Goal: Information Seeking & Learning: Learn about a topic

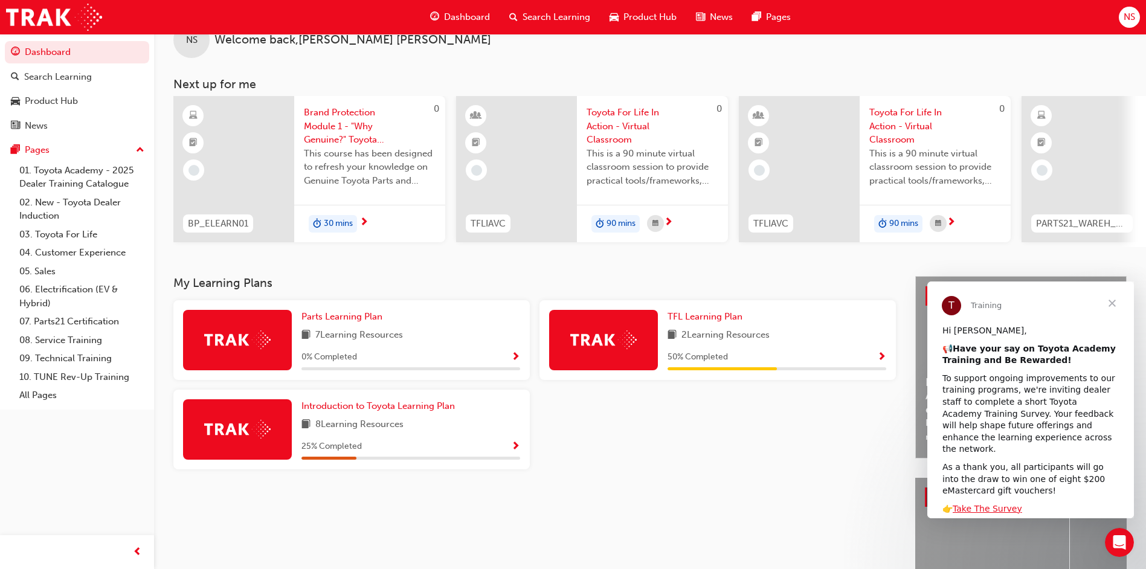
scroll to position [60, 0]
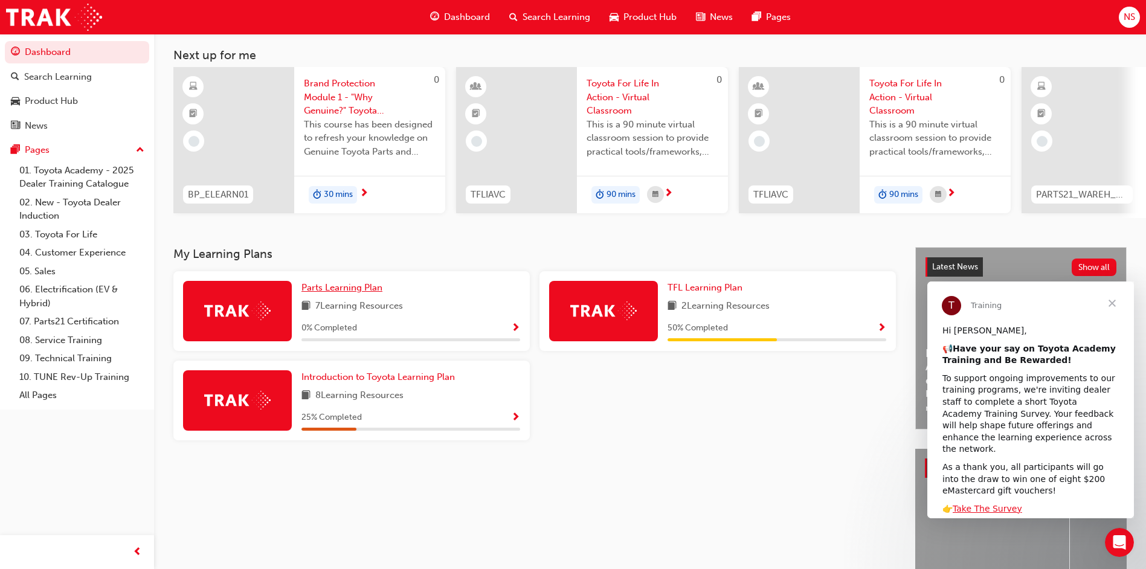
click at [364, 292] on span "Parts Learning Plan" at bounding box center [342, 287] width 81 height 11
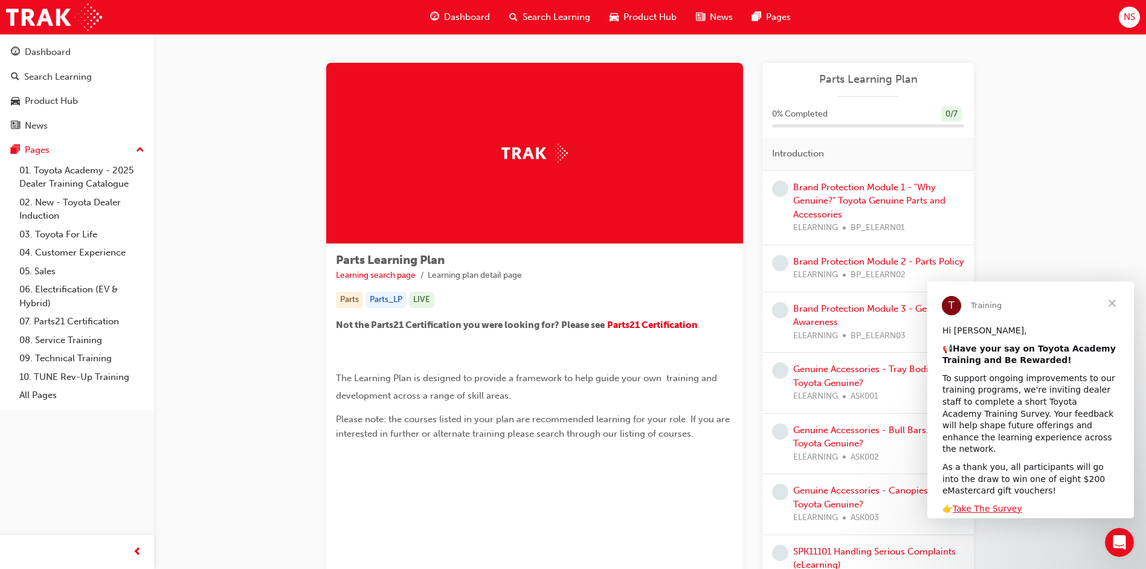
click at [1116, 299] on span "Close" at bounding box center [1113, 304] width 44 height 44
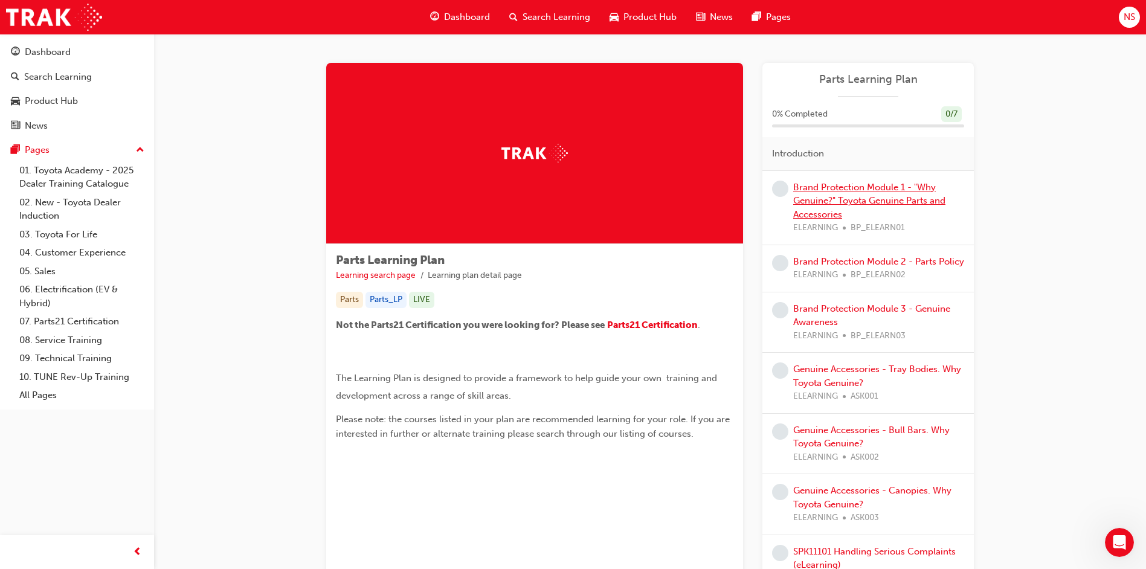
click at [838, 190] on link "Brand Protection Module 1 - "Why Genuine?" Toyota Genuine Parts and Accessories" at bounding box center [869, 201] width 152 height 38
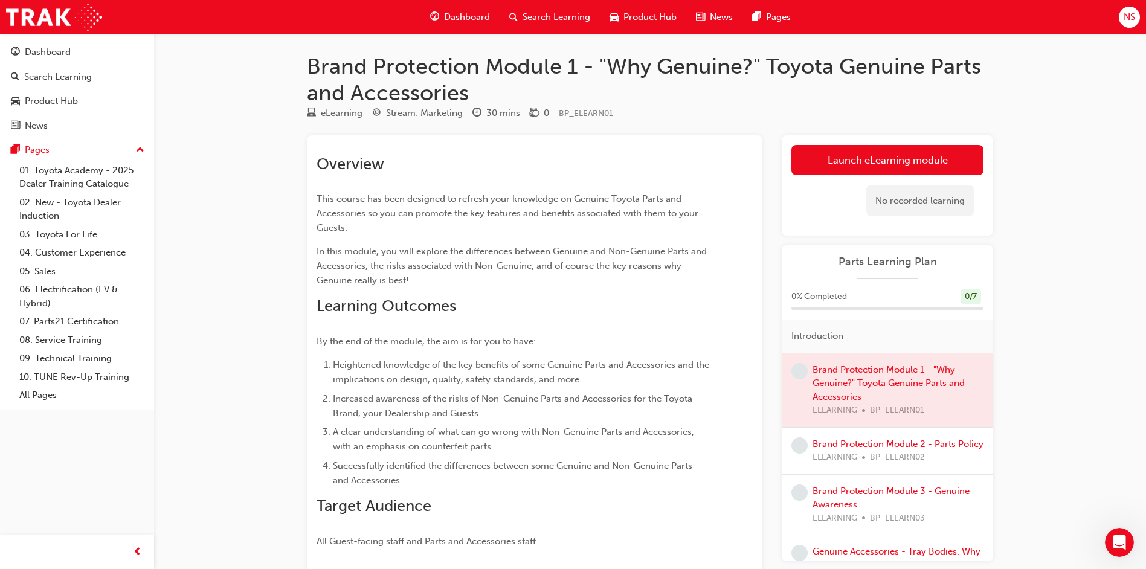
click at [937, 178] on div "No recorded learning" at bounding box center [888, 200] width 192 height 51
click at [945, 167] on link "Launch eLearning module" at bounding box center [888, 160] width 192 height 30
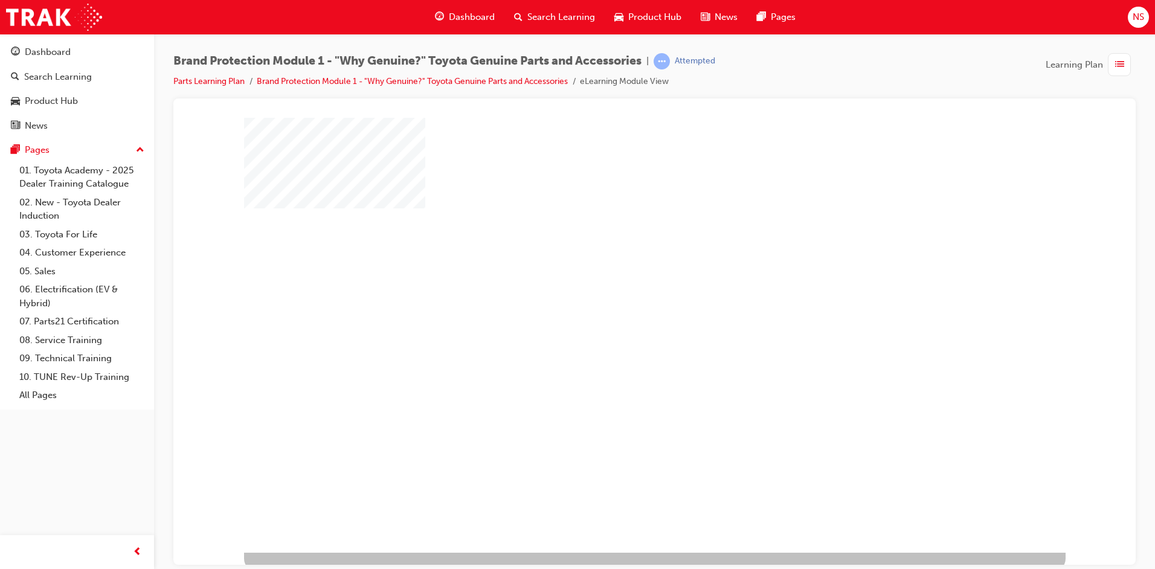
click at [620, 300] on div "play" at bounding box center [620, 300] width 0 height 0
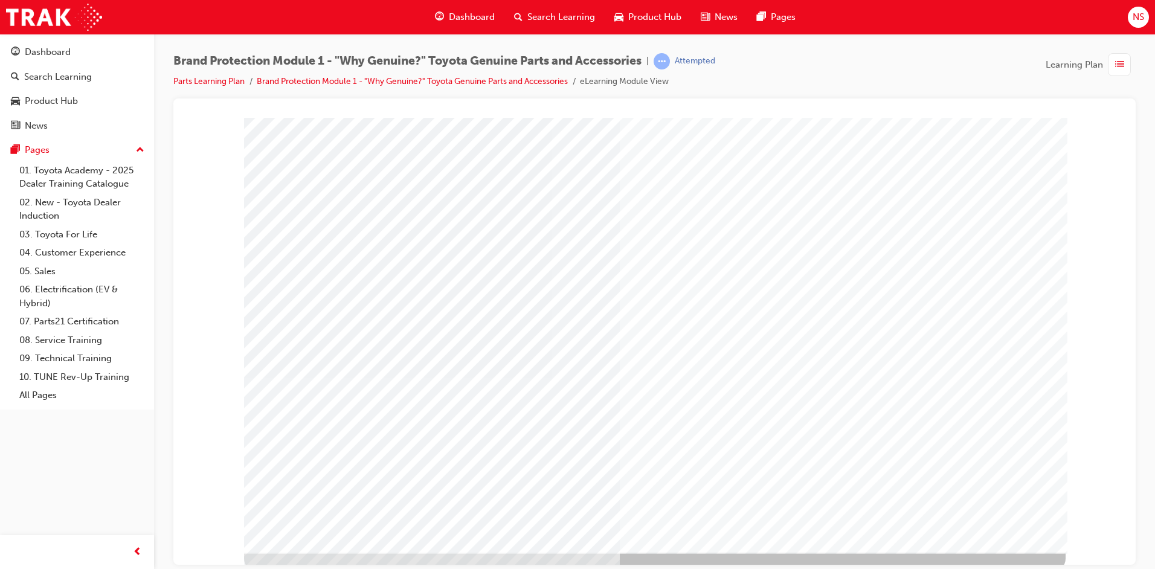
scroll to position [6, 0]
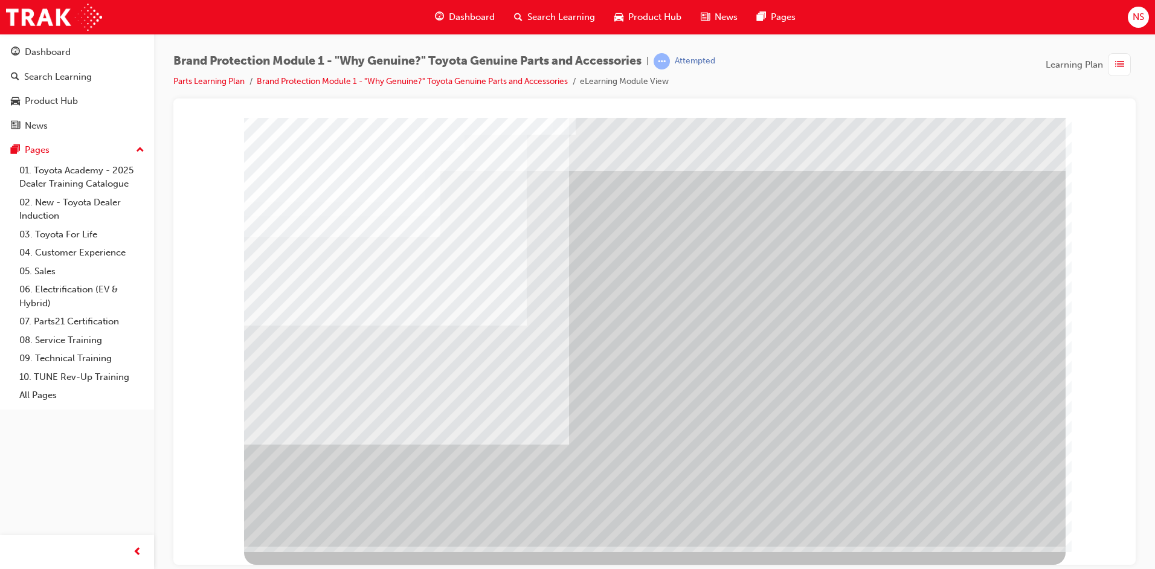
scroll to position [0, 0]
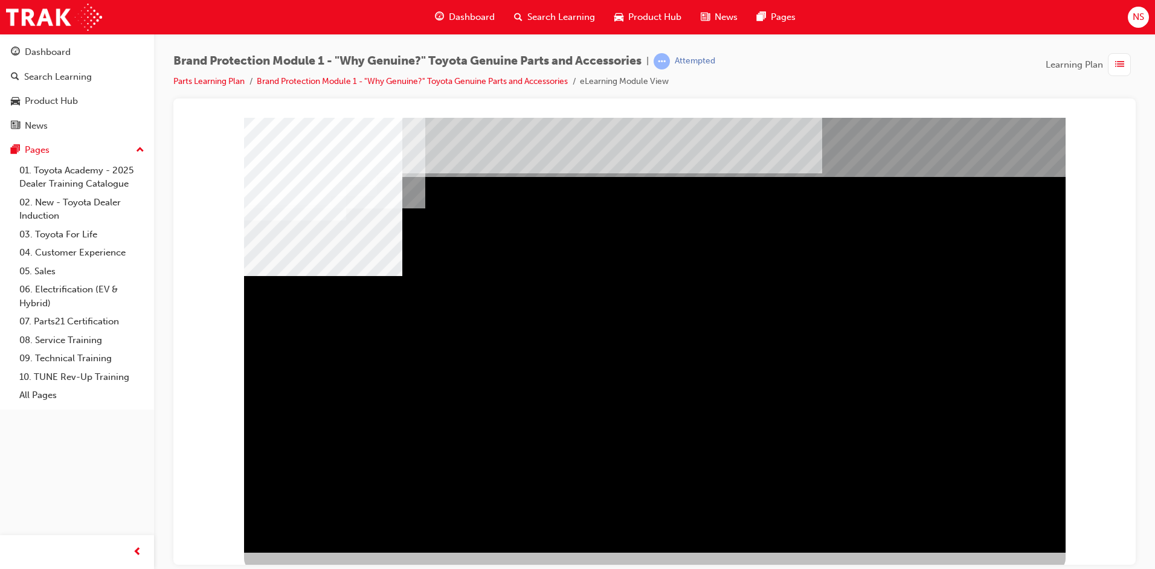
scroll to position [6, 0]
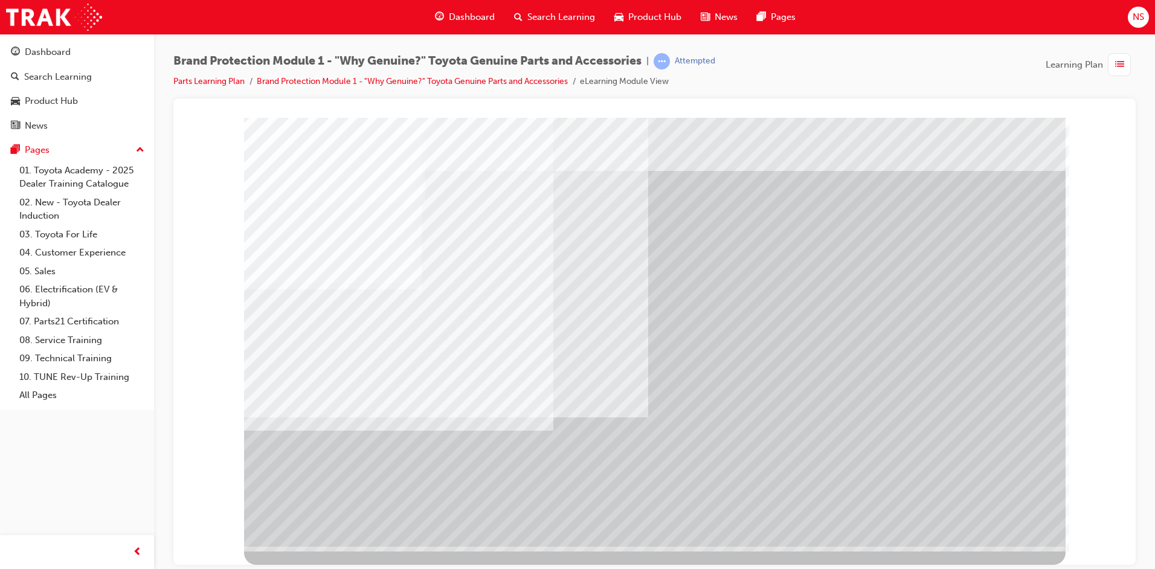
scroll to position [0, 0]
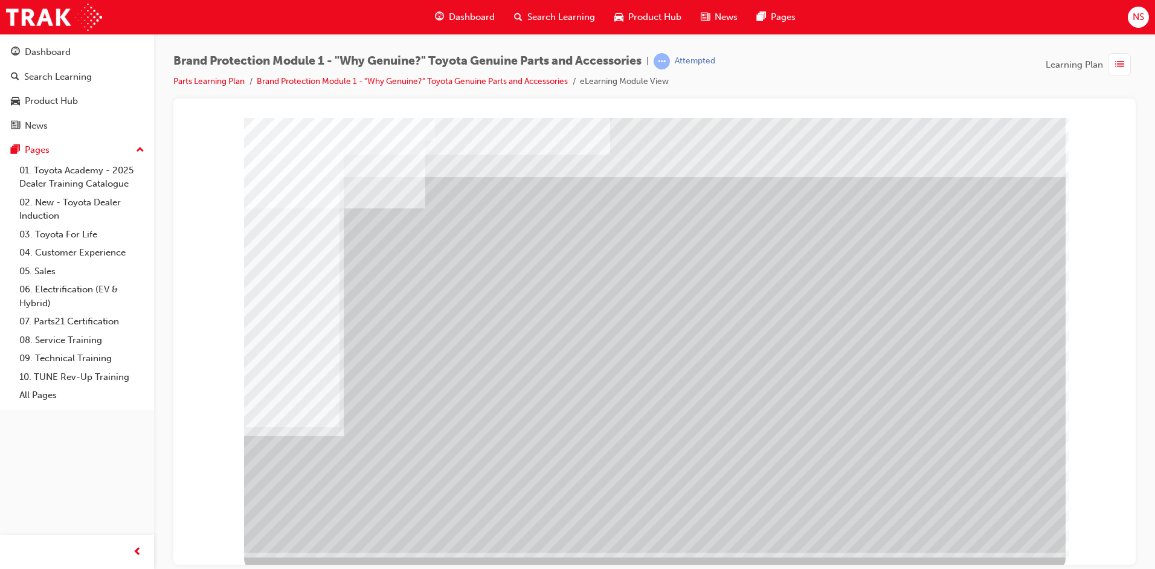
drag, startPoint x: 442, startPoint y: 501, endPoint x: 524, endPoint y: 471, distance: 87.4
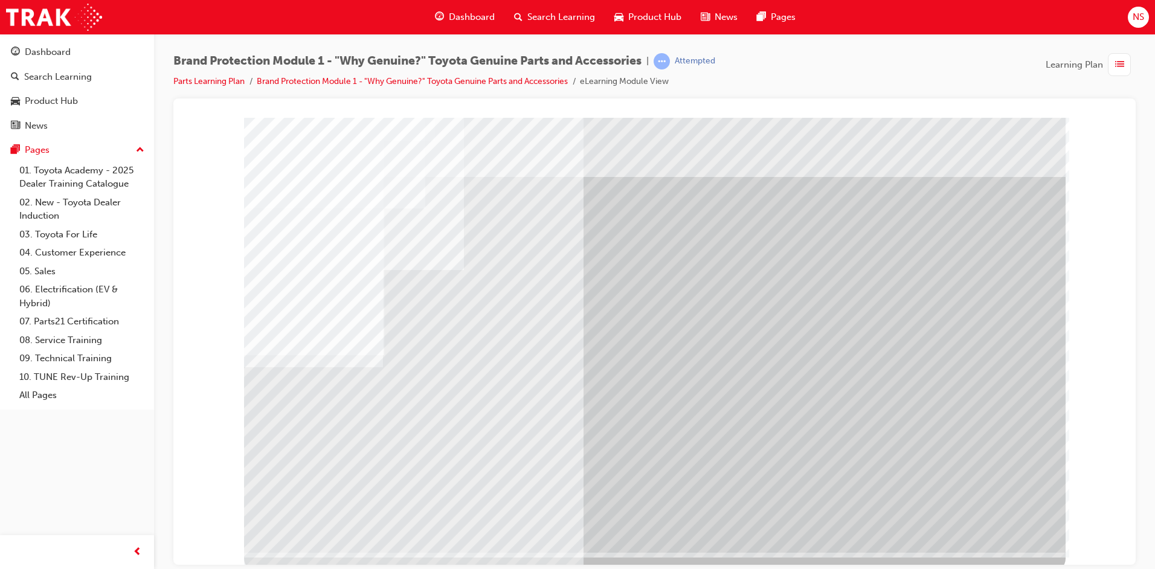
scroll to position [6, 0]
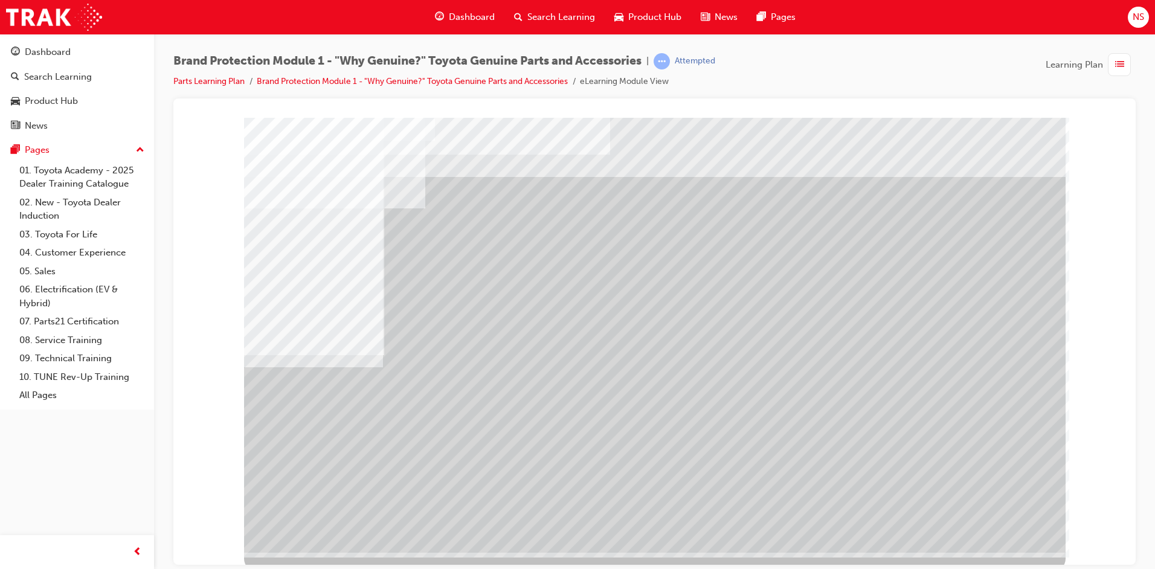
drag, startPoint x: 512, startPoint y: 256, endPoint x: 472, endPoint y: 349, distance: 101.5
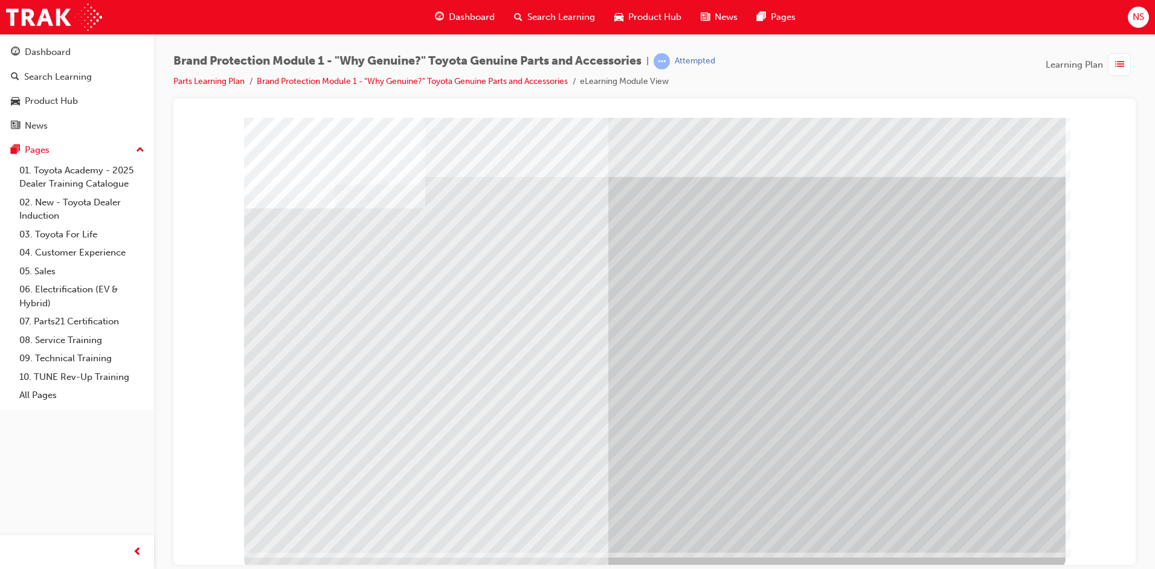
drag, startPoint x: 424, startPoint y: 294, endPoint x: 588, endPoint y: 305, distance: 164.8
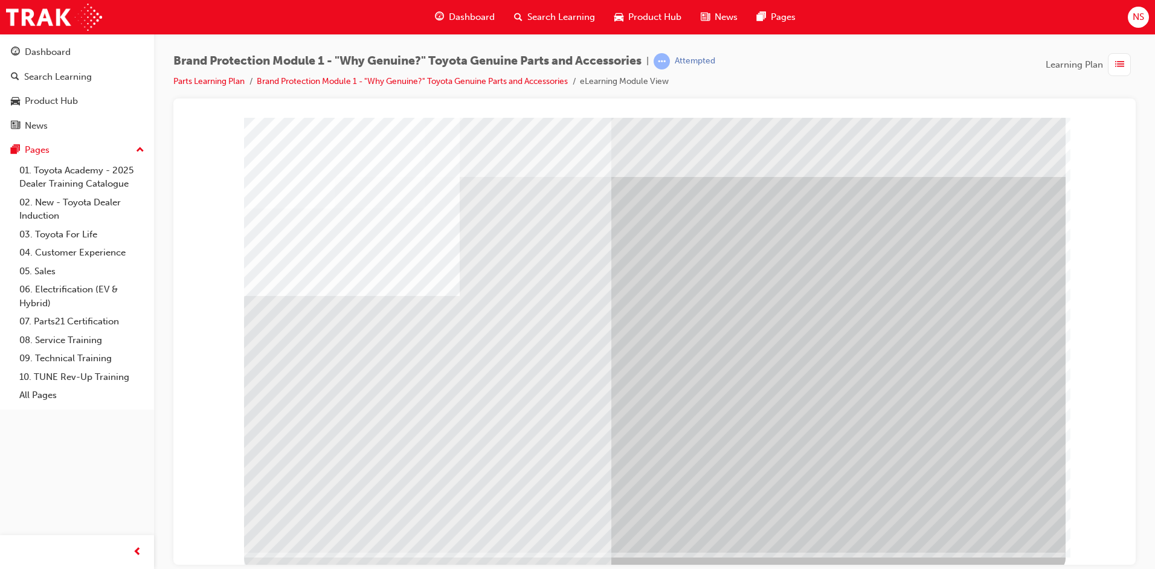
drag, startPoint x: 861, startPoint y: 306, endPoint x: 908, endPoint y: 319, distance: 48.4
click at [1018, 534] on div "multistate" at bounding box center [655, 334] width 822 height 435
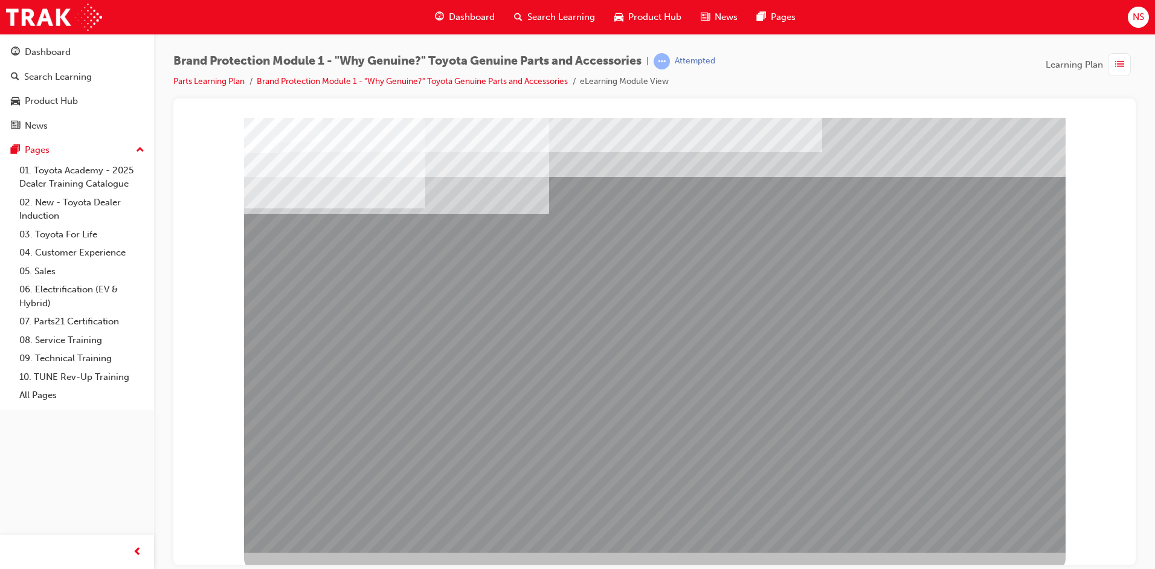
drag, startPoint x: 659, startPoint y: 428, endPoint x: 766, endPoint y: 416, distance: 107.6
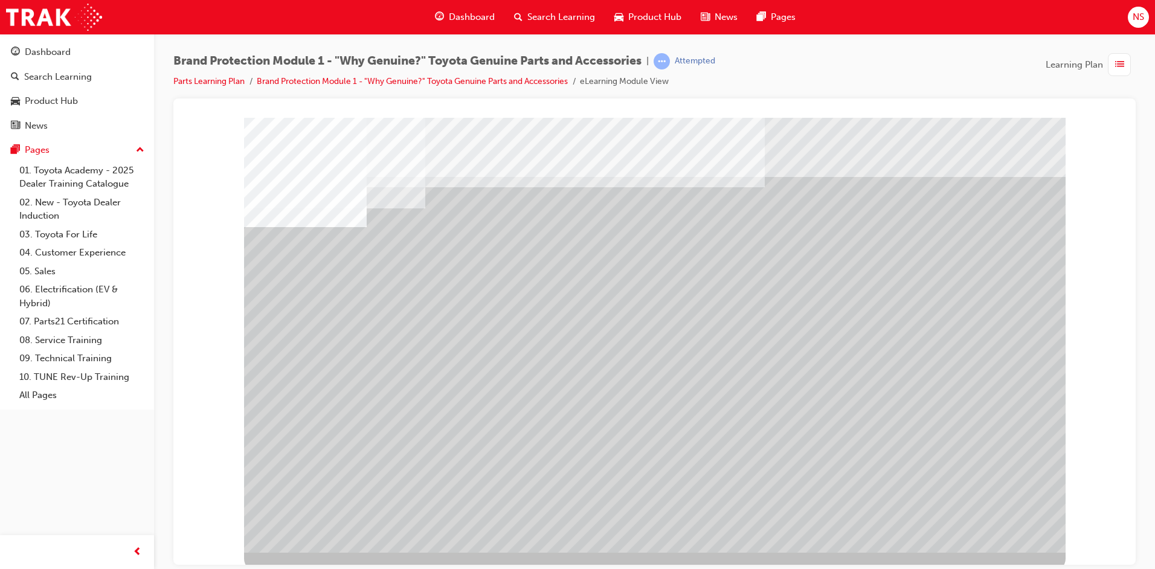
drag, startPoint x: 529, startPoint y: 434, endPoint x: 535, endPoint y: 300, distance: 133.7
click at [544, 289] on div at bounding box center [655, 334] width 822 height 435
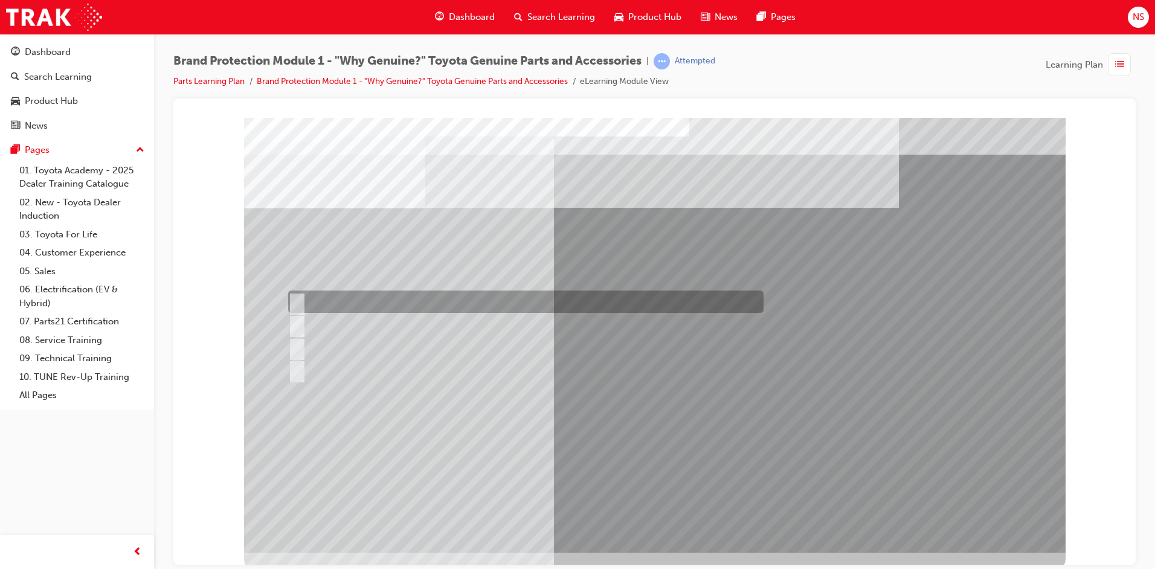
click at [389, 303] on div at bounding box center [523, 302] width 476 height 22
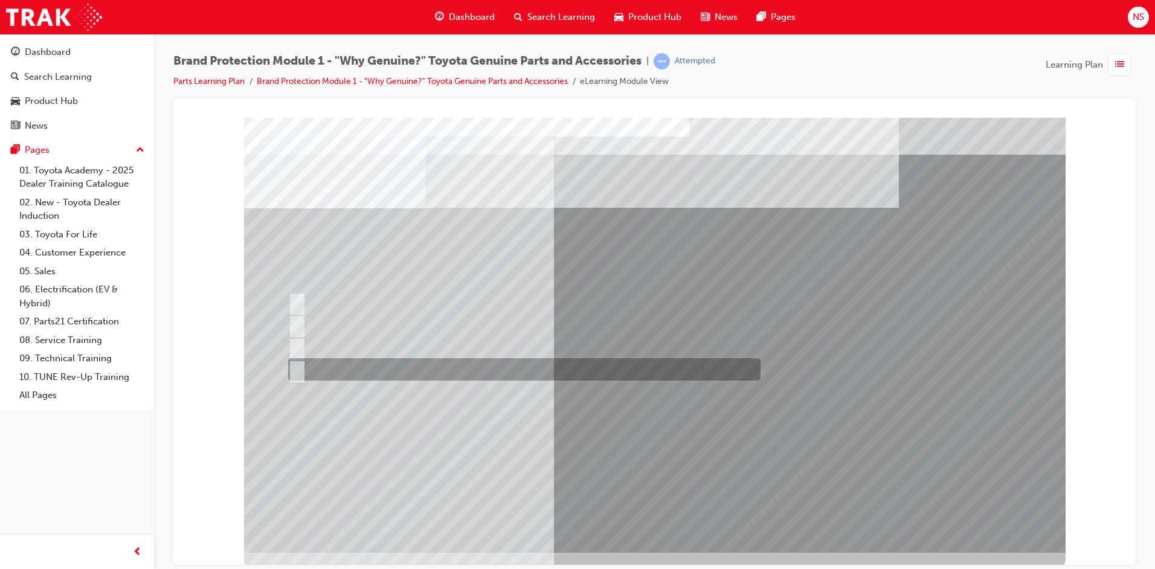
click at [397, 370] on div at bounding box center [521, 369] width 473 height 22
radio input "false"
radio input "true"
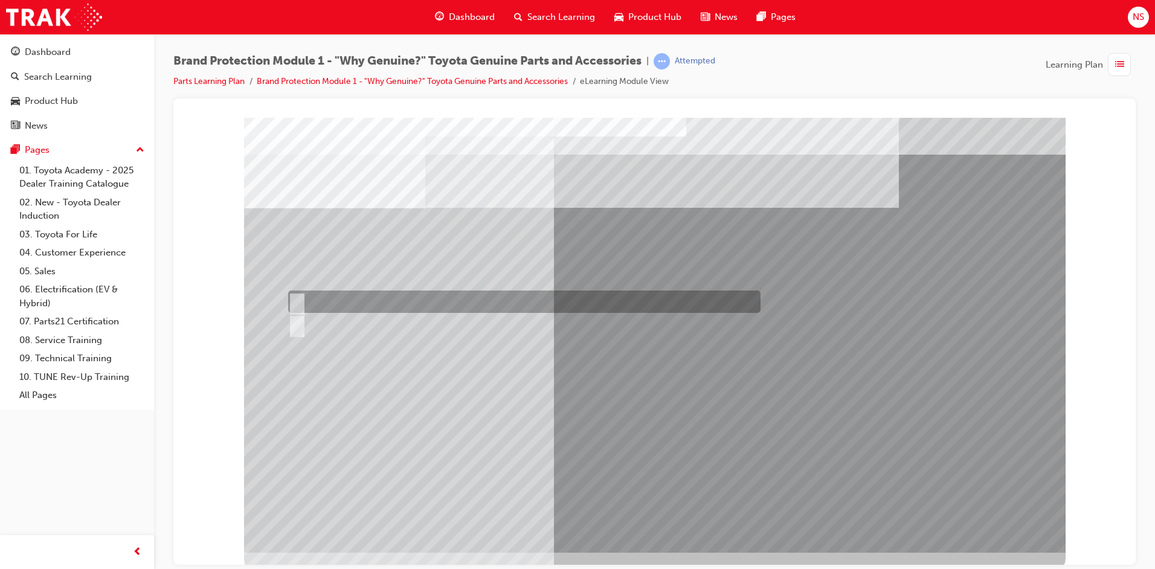
click at [329, 302] on div at bounding box center [521, 302] width 473 height 22
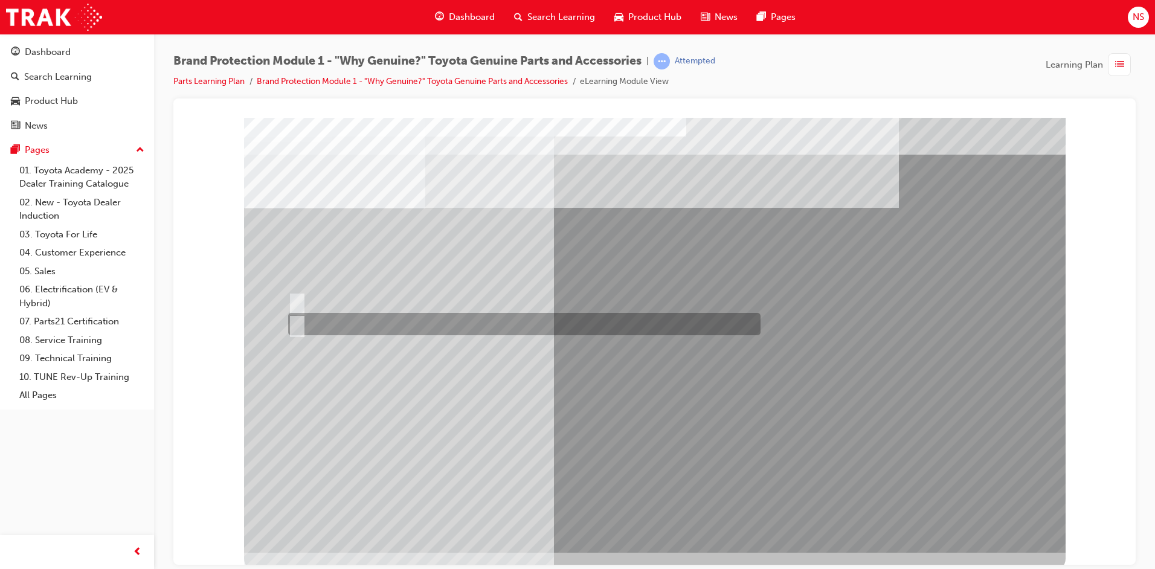
click at [351, 318] on div at bounding box center [521, 324] width 473 height 22
radio input "false"
radio input "true"
click at [375, 299] on div at bounding box center [521, 302] width 473 height 22
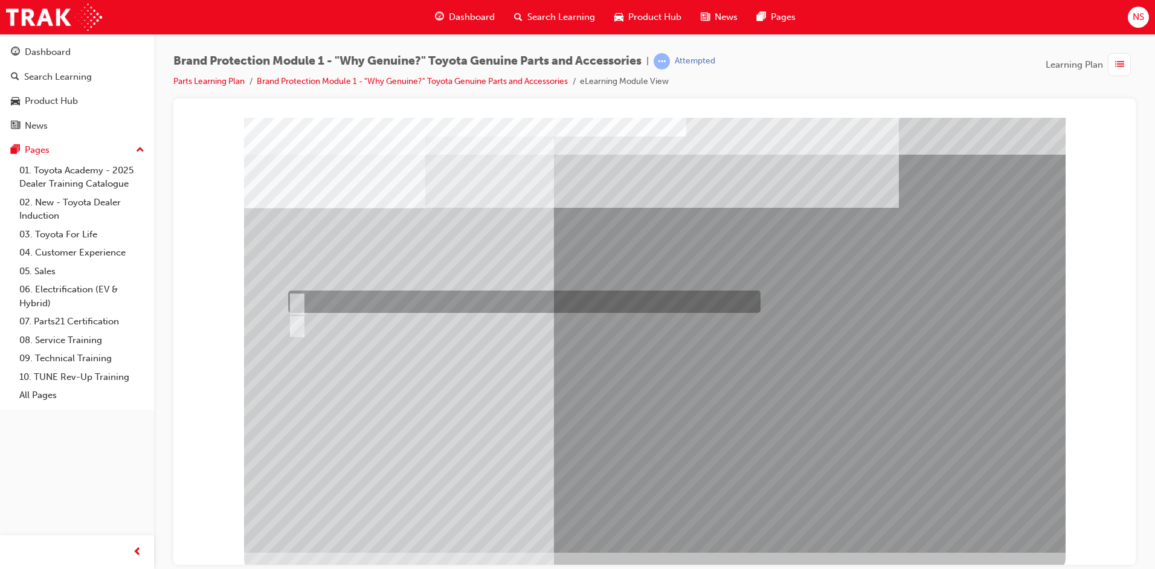
click at [349, 330] on div at bounding box center [521, 324] width 473 height 22
radio input "false"
radio input "true"
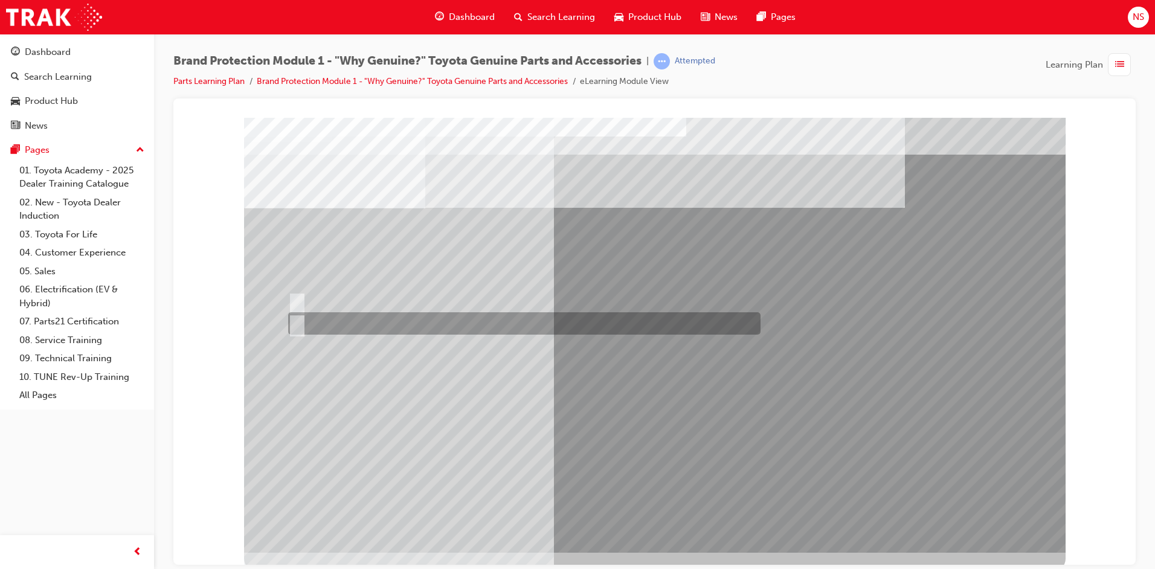
click at [421, 327] on div at bounding box center [521, 323] width 473 height 22
radio input "true"
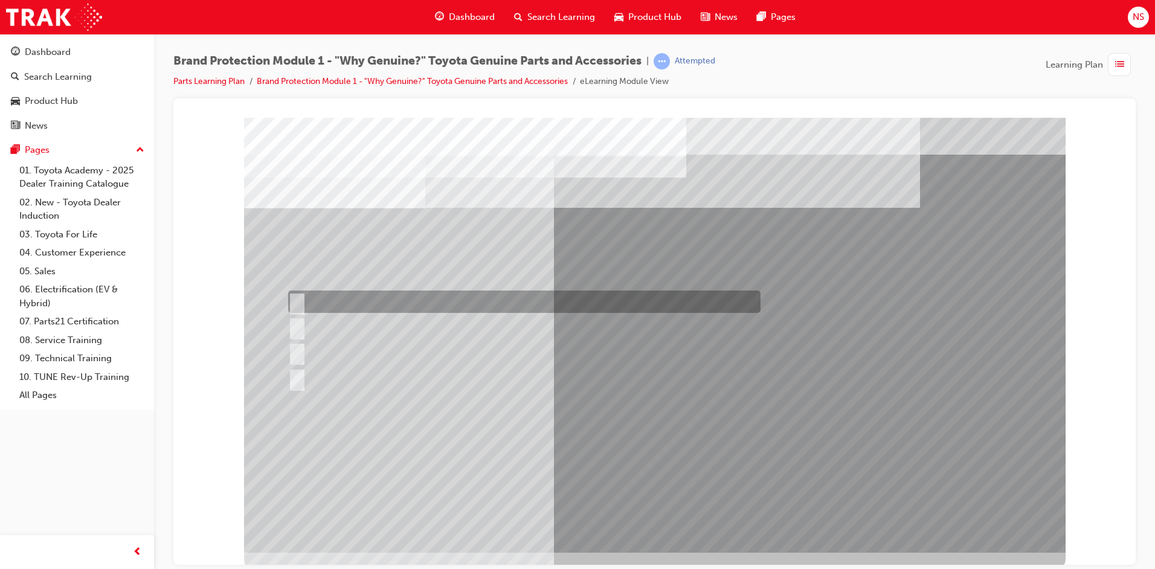
click at [456, 301] on div at bounding box center [521, 302] width 473 height 22
radio input "true"
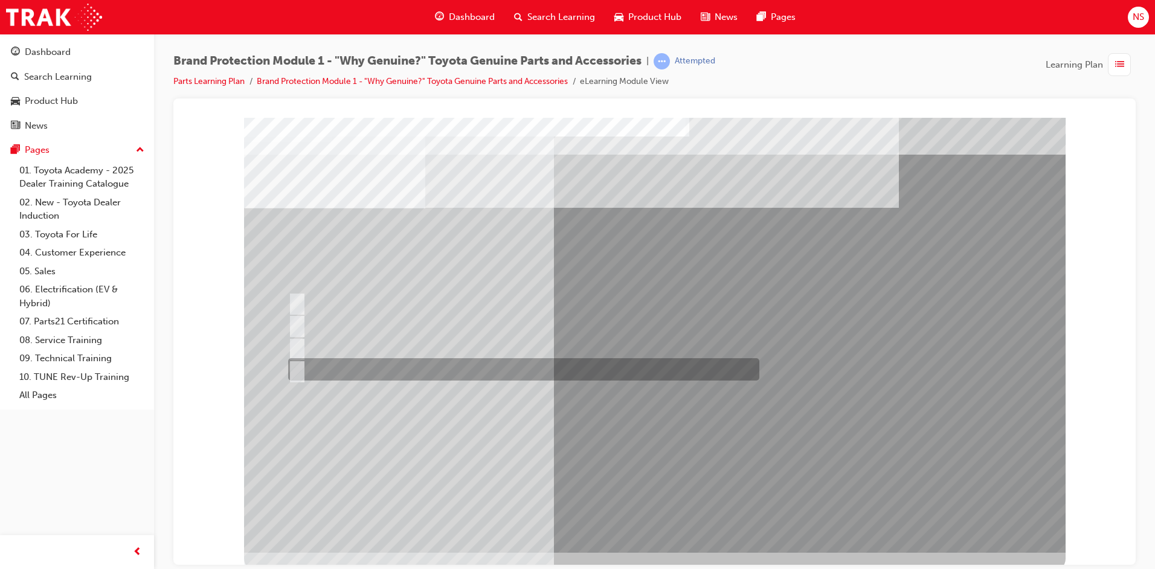
click at [402, 360] on div at bounding box center [520, 369] width 471 height 22
radio input "true"
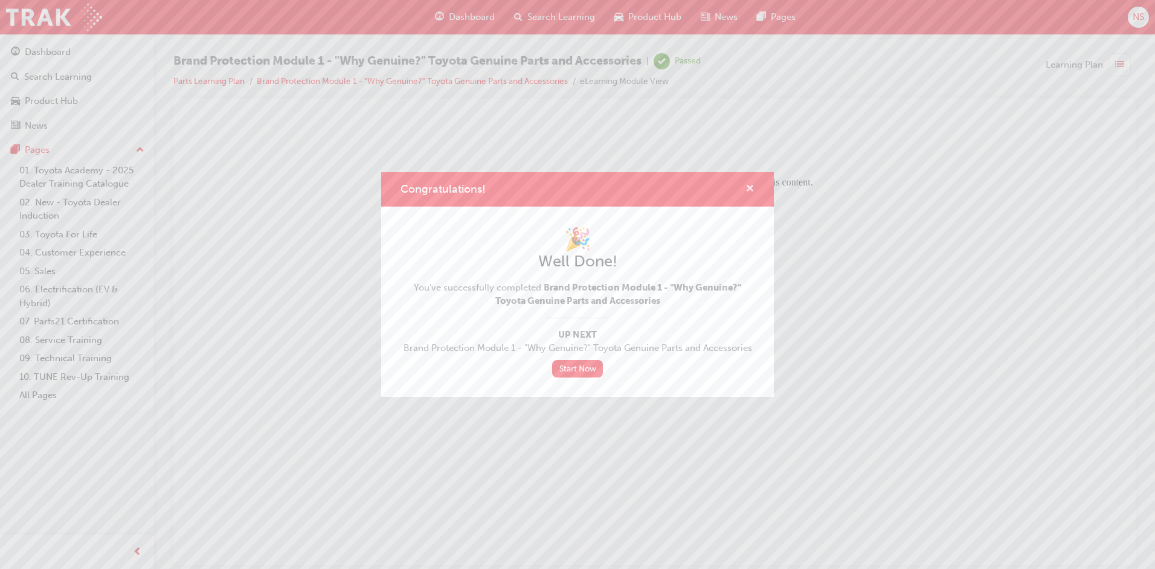
click at [748, 189] on span "cross-icon" at bounding box center [750, 189] width 9 height 11
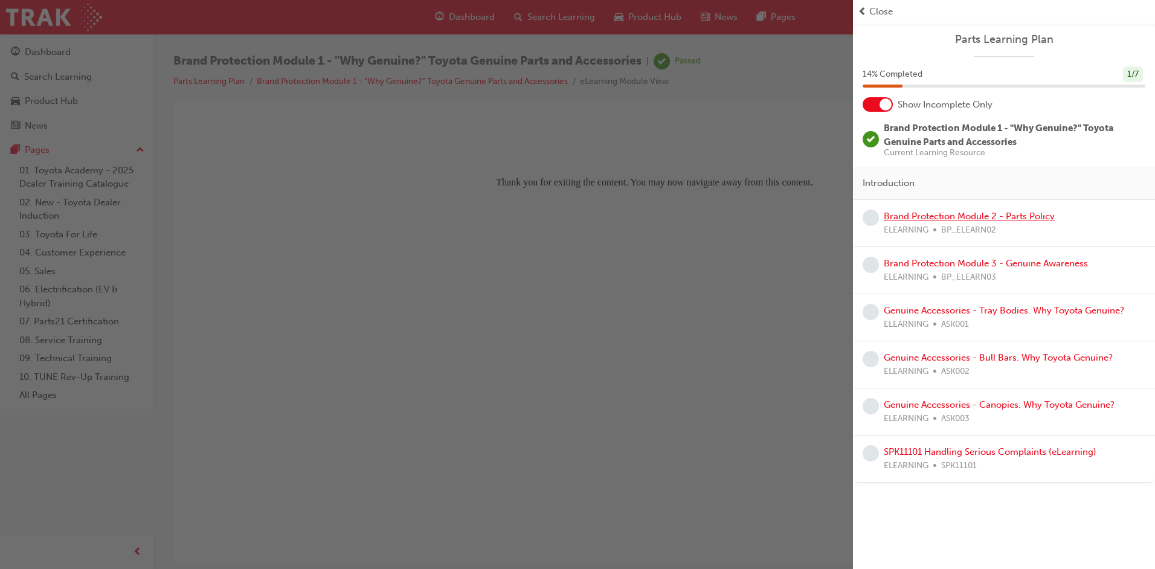
click at [932, 216] on link "Brand Protection Module 2 - Parts Policy" at bounding box center [969, 216] width 171 height 11
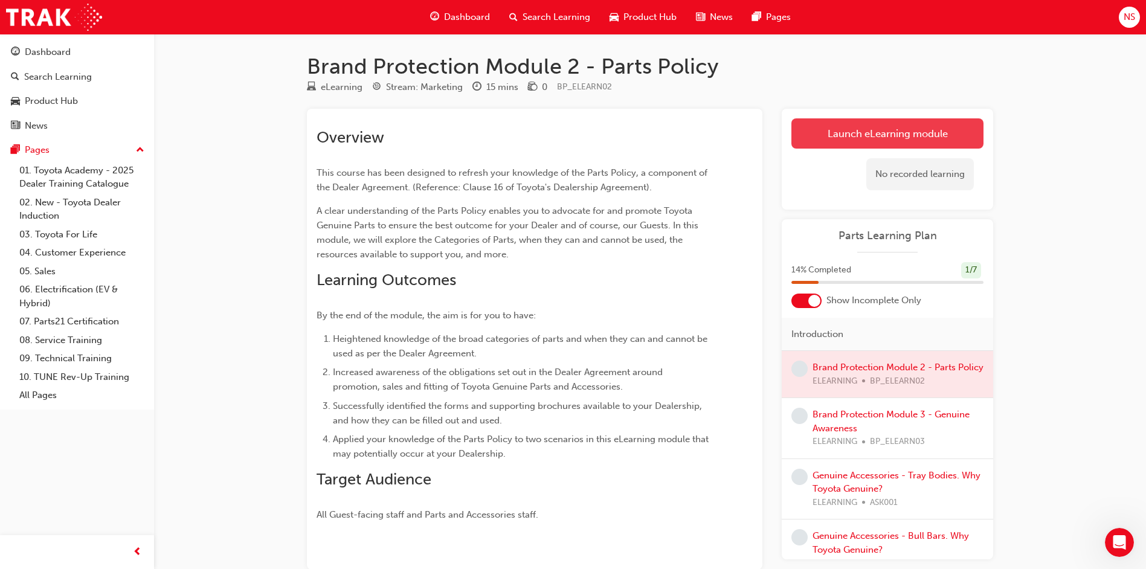
click at [853, 132] on link "Launch eLearning module" at bounding box center [888, 133] width 192 height 30
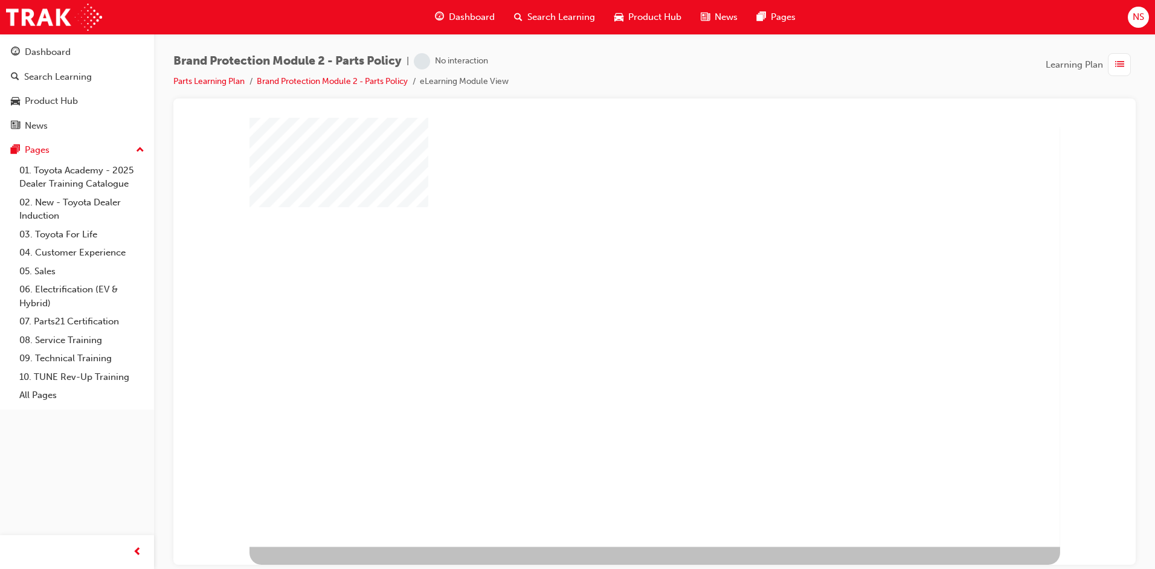
click at [621, 297] on div "play" at bounding box center [621, 297] width 0 height 0
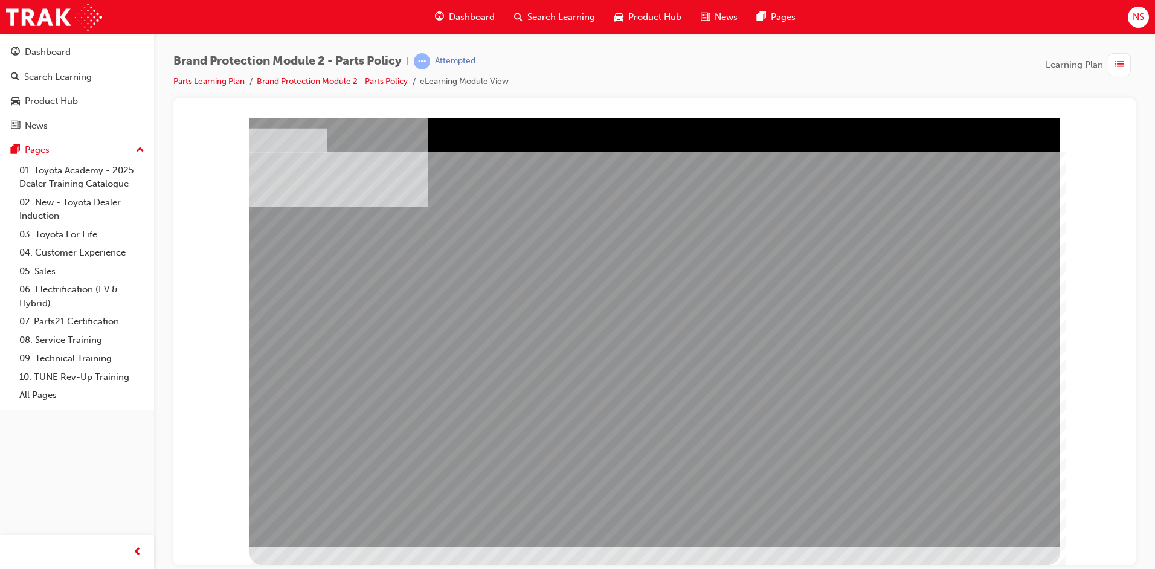
drag, startPoint x: 934, startPoint y: 367, endPoint x: 945, endPoint y: 394, distance: 29.3
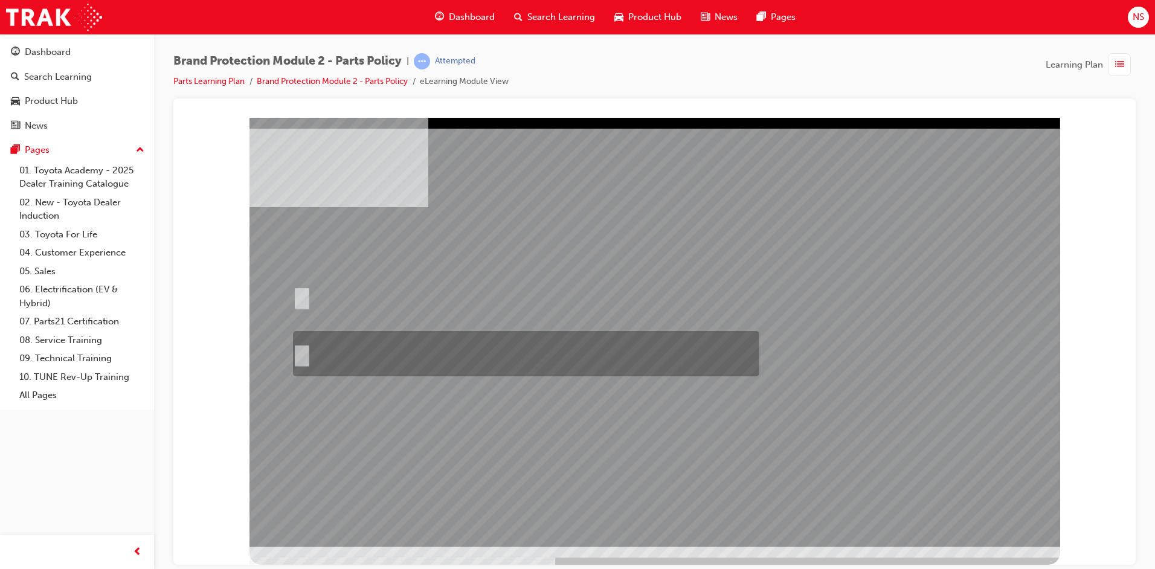
radio input "true"
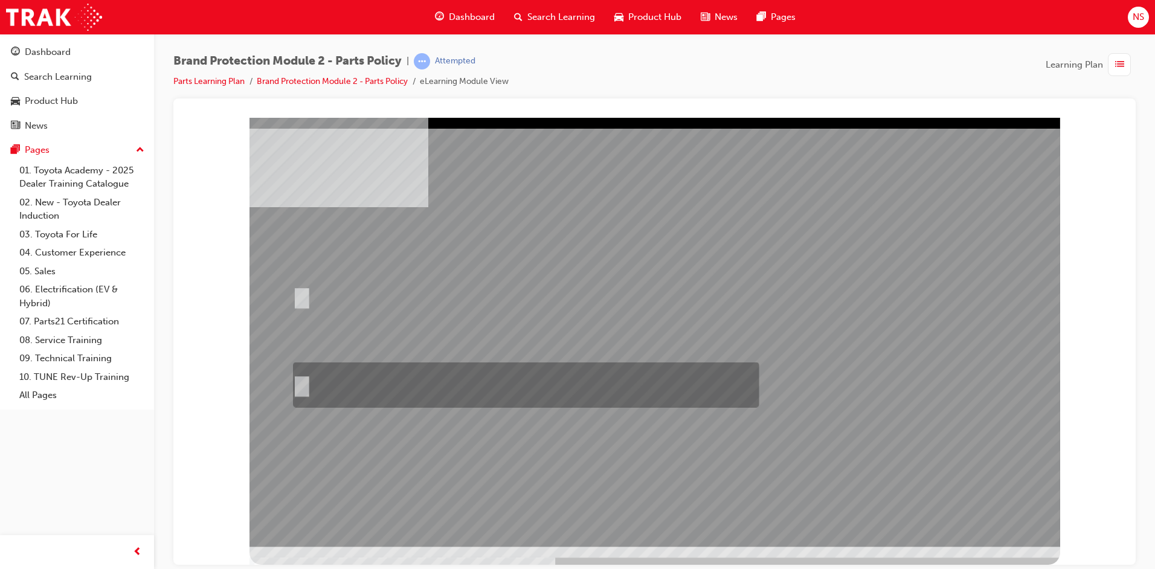
radio input "true"
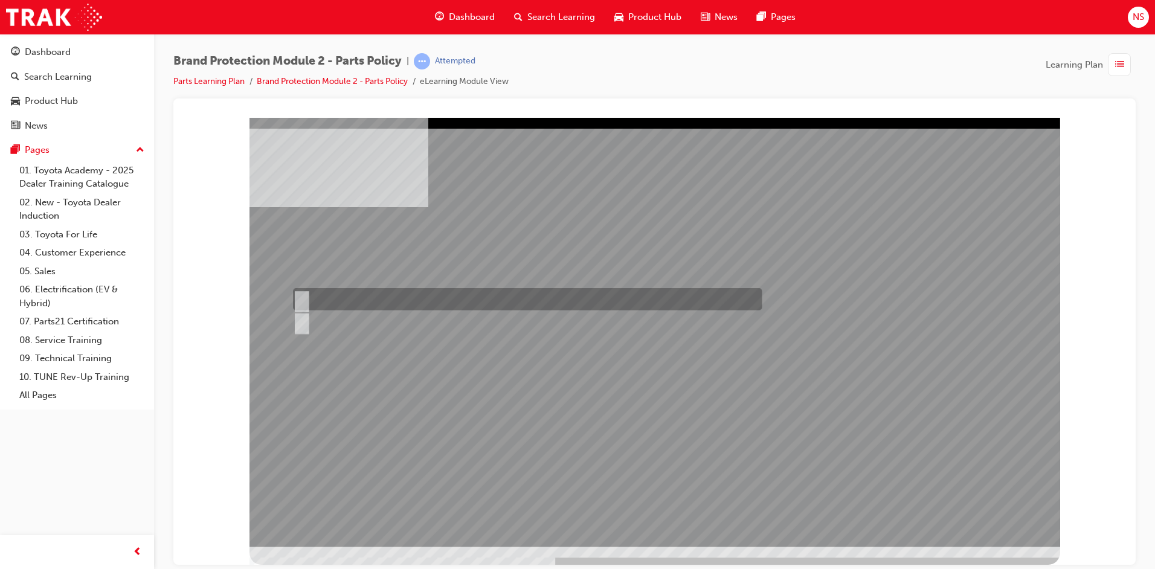
radio input "true"
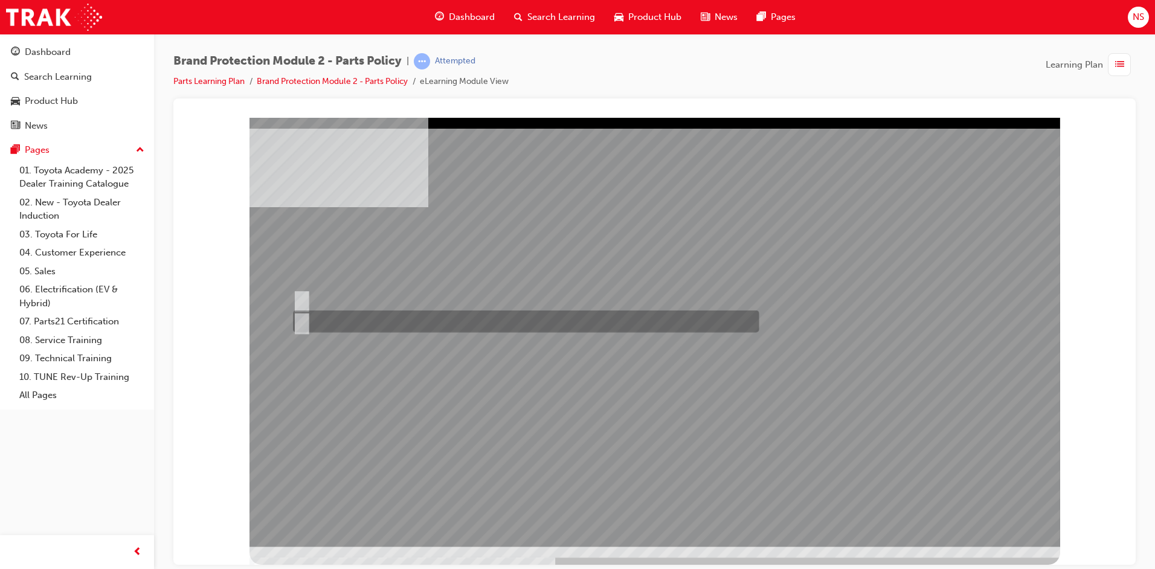
radio input "true"
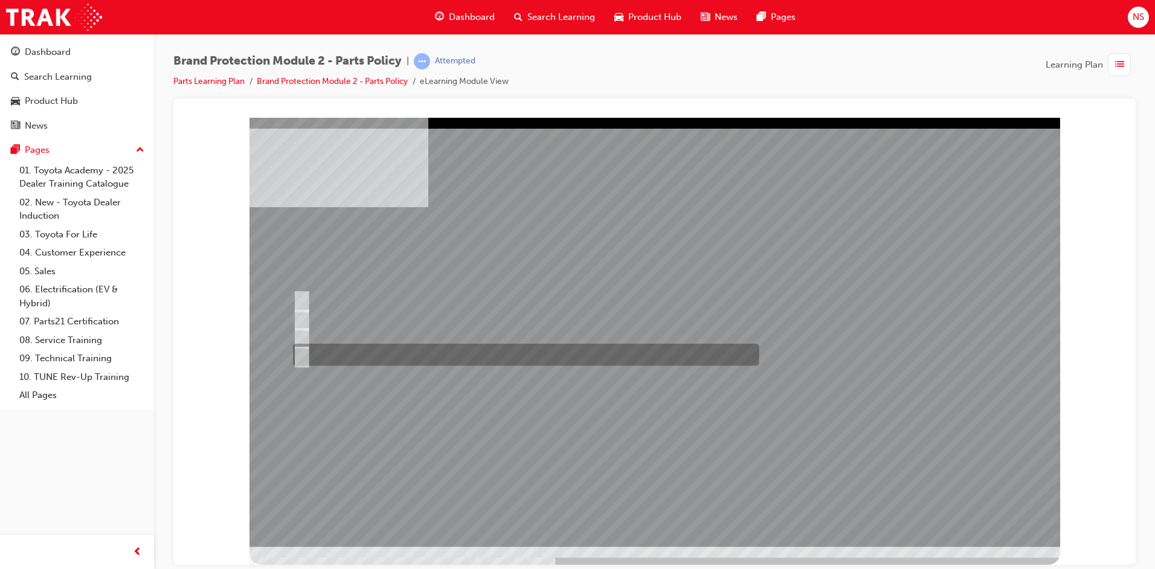
radio input "true"
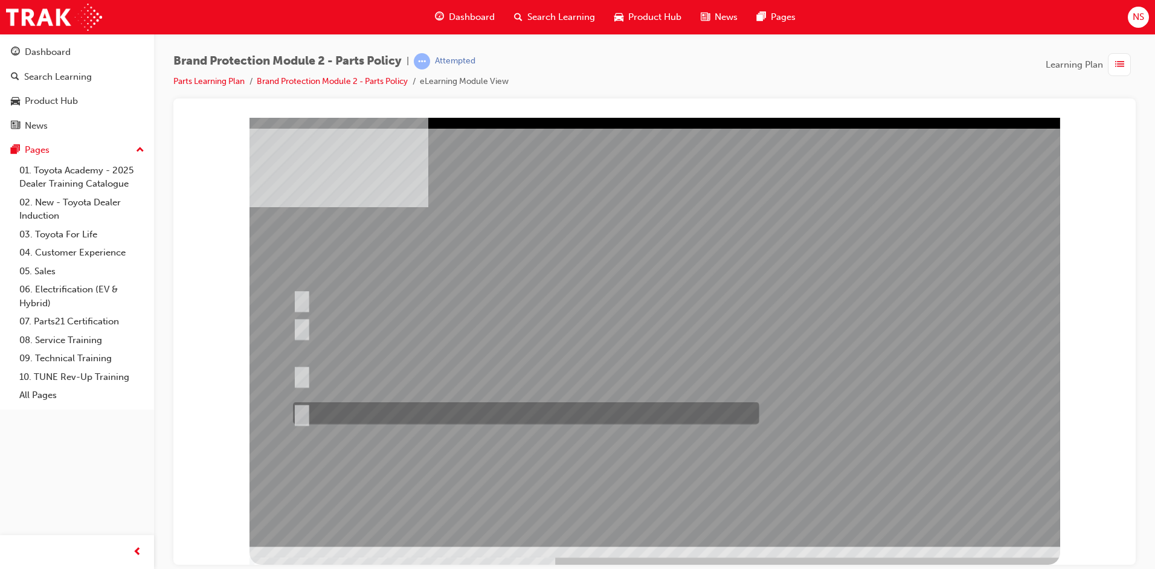
radio input "true"
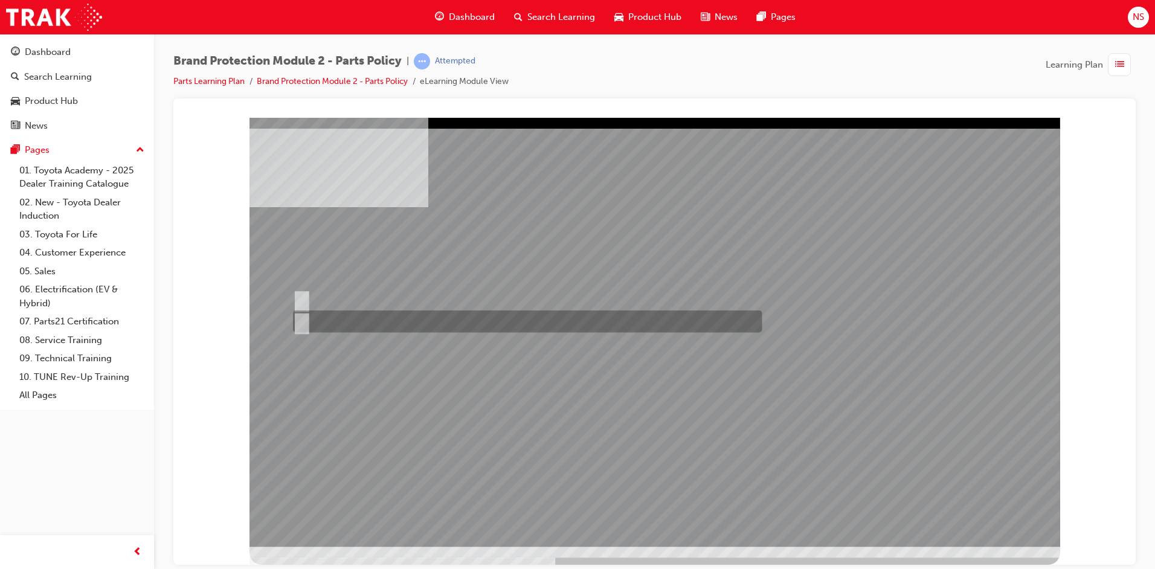
radio input "true"
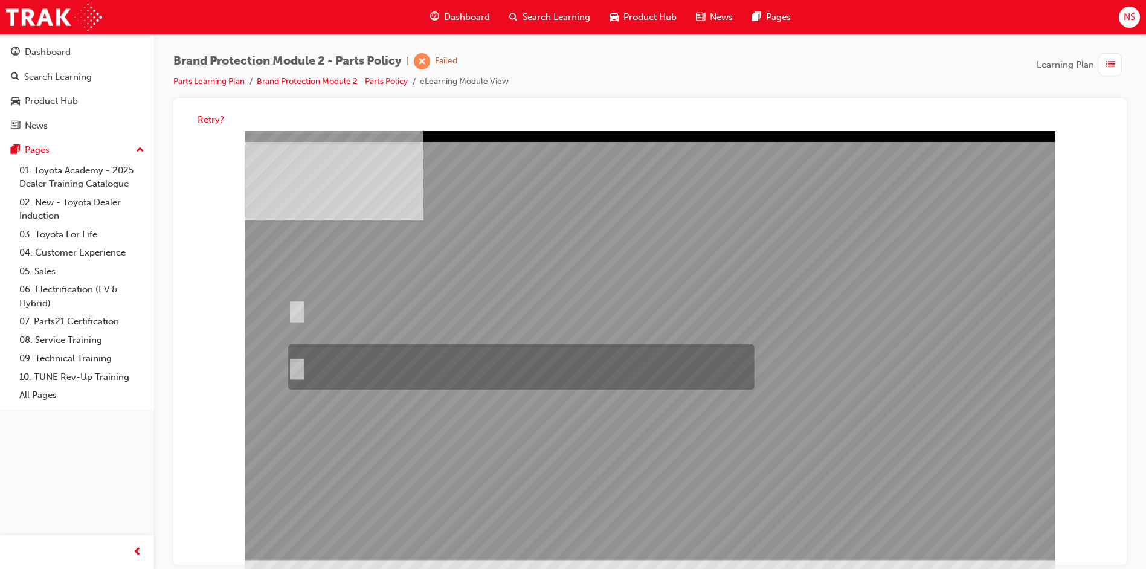
radio input "false"
radio input "true"
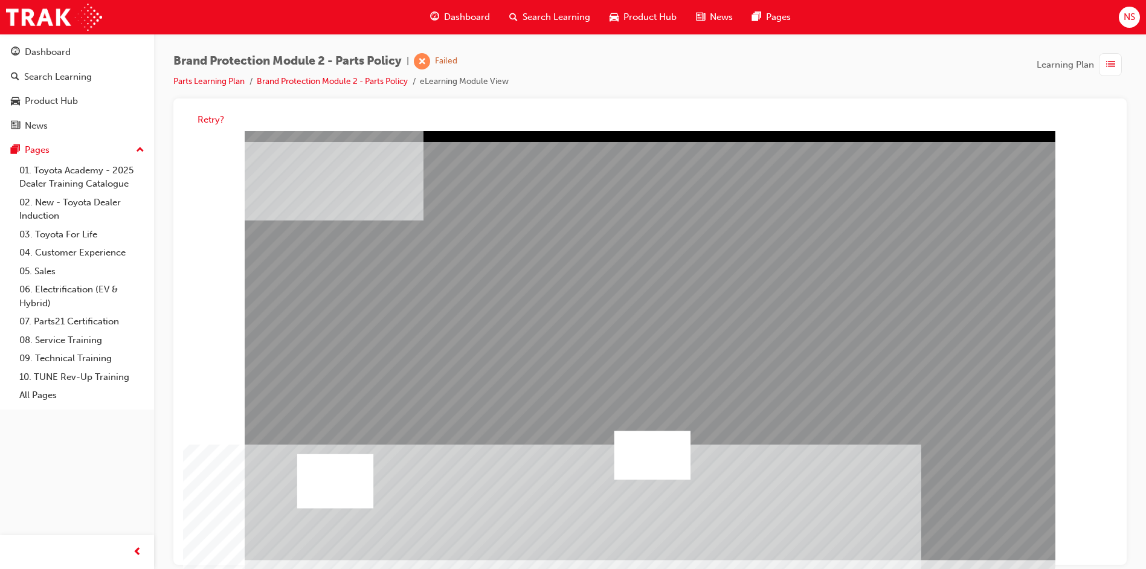
drag, startPoint x: 381, startPoint y: 370, endPoint x: 392, endPoint y: 386, distance: 19.5
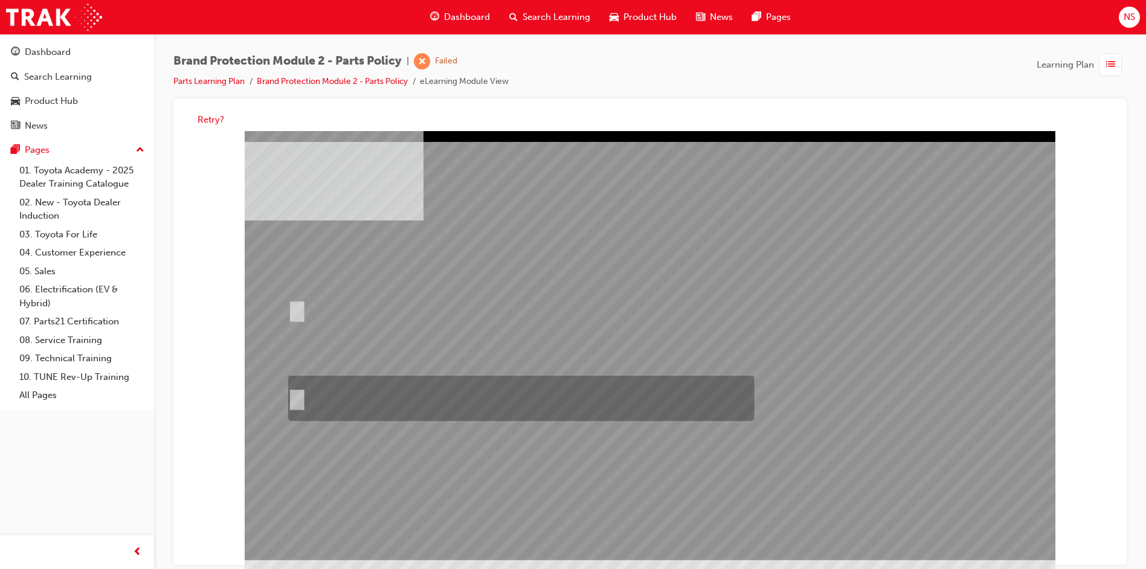
radio input "true"
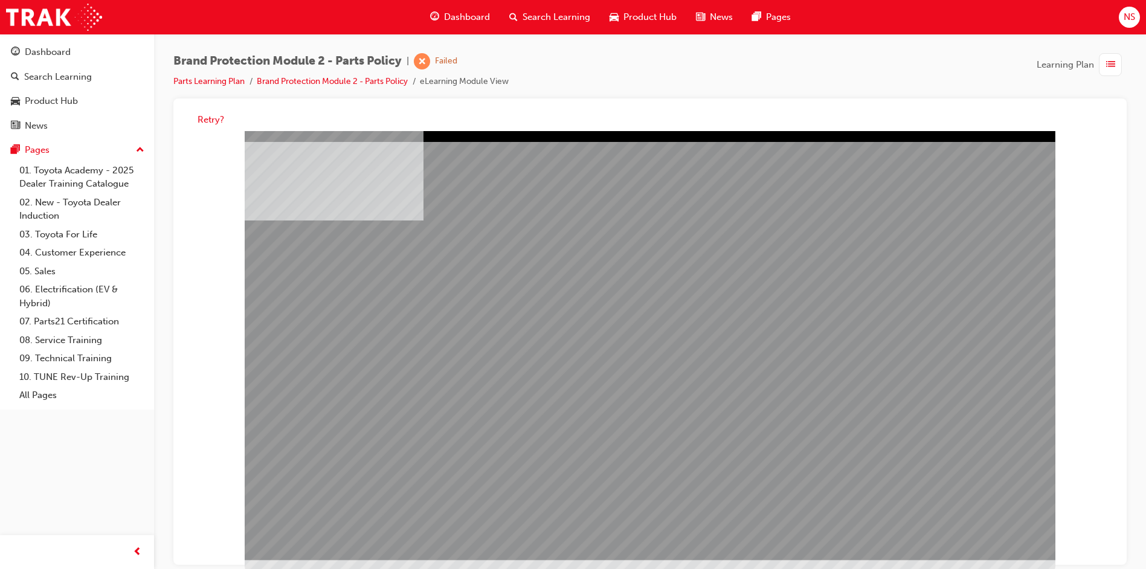
scroll to position [9, 0]
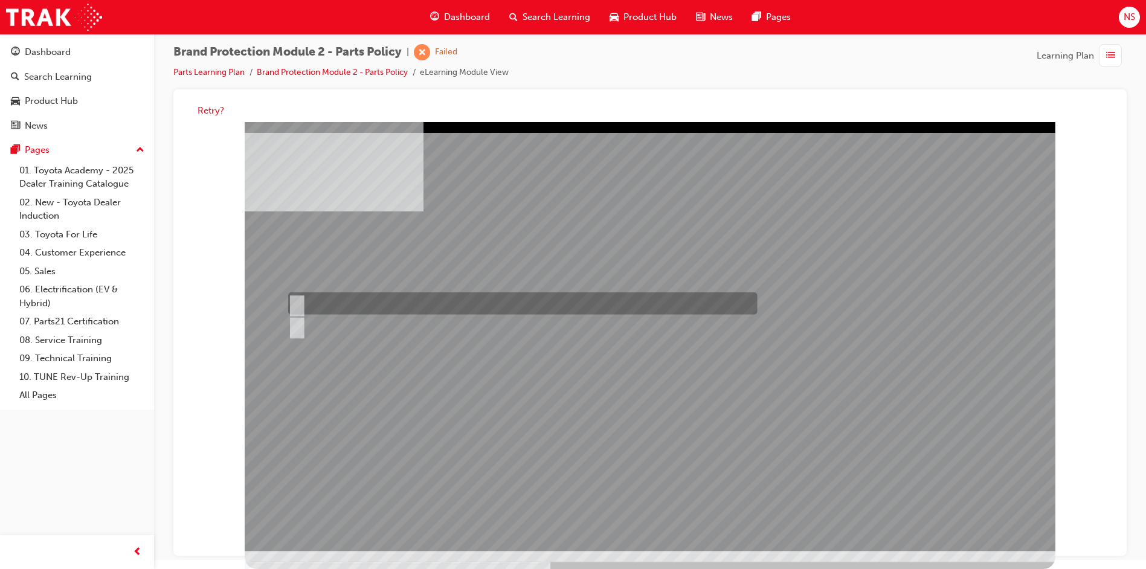
radio input "true"
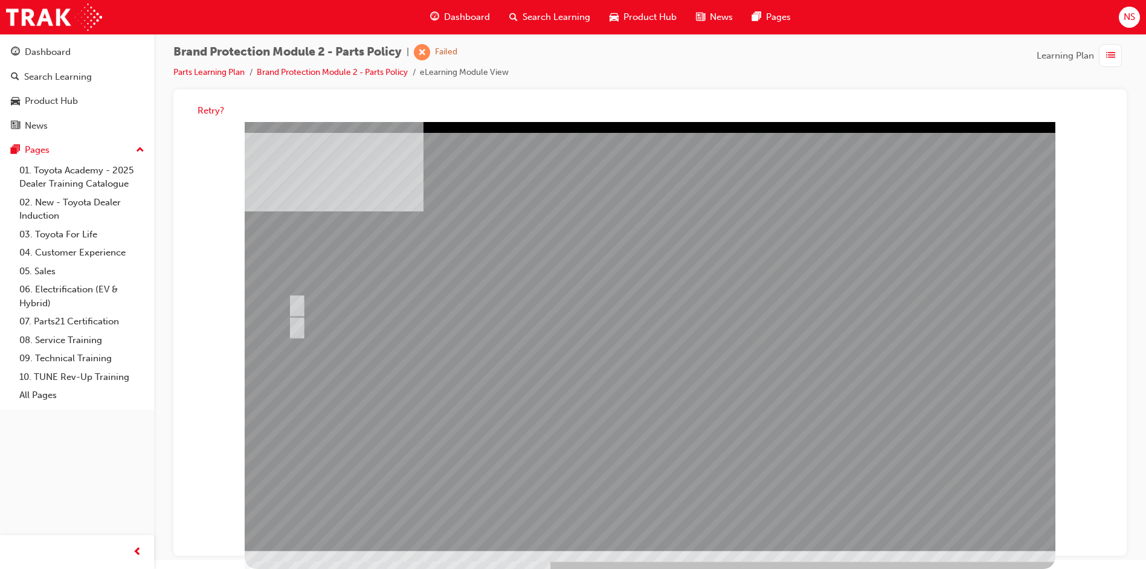
click at [209, 109] on button "Retry?" at bounding box center [211, 111] width 27 height 14
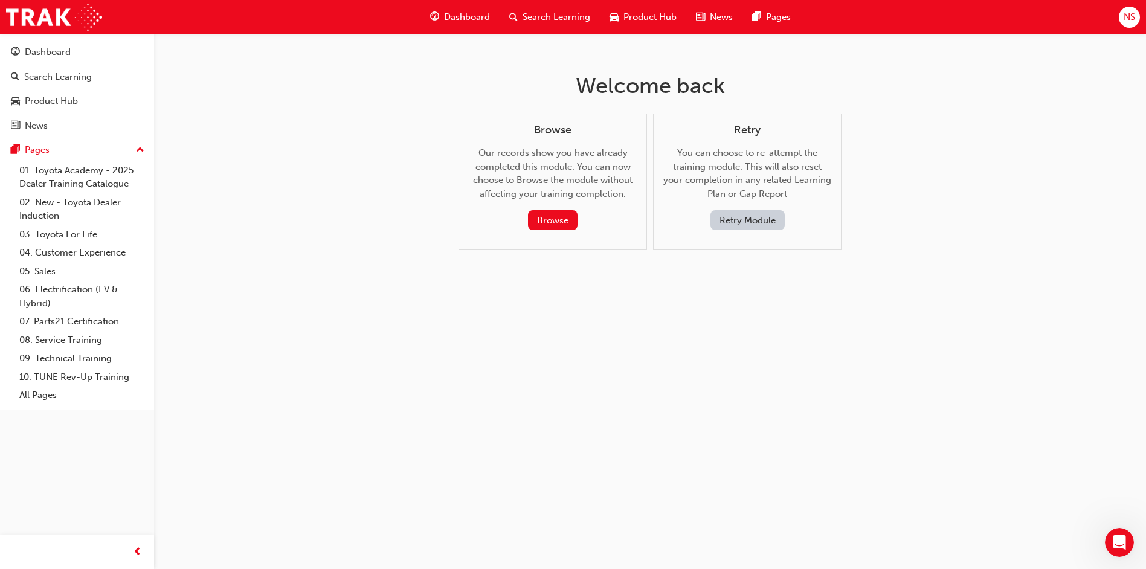
scroll to position [0, 0]
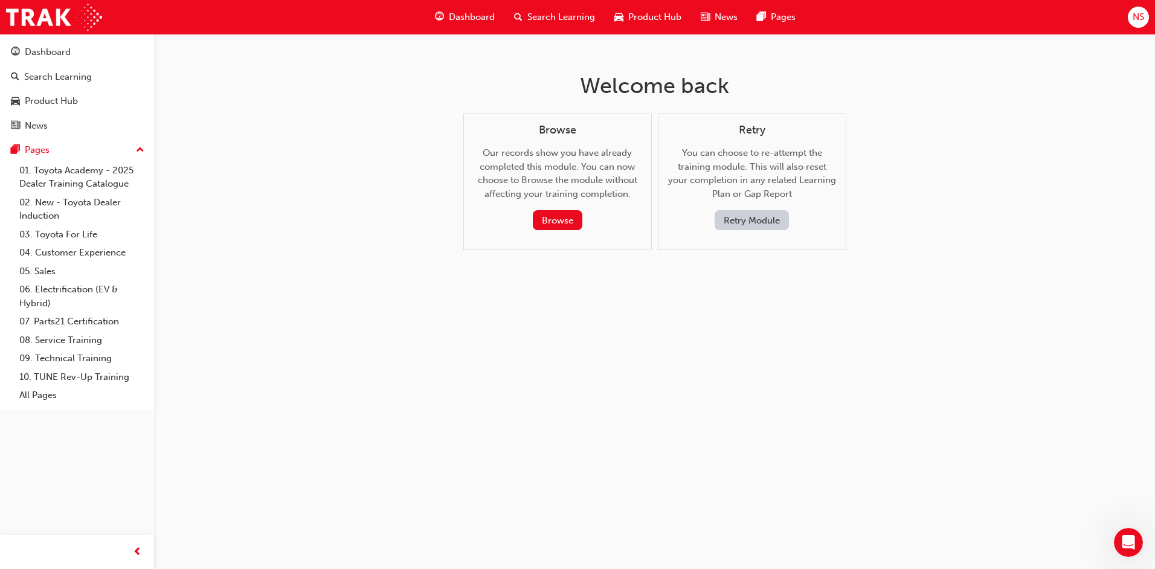
click at [761, 218] on button "Retry Module" at bounding box center [752, 220] width 74 height 20
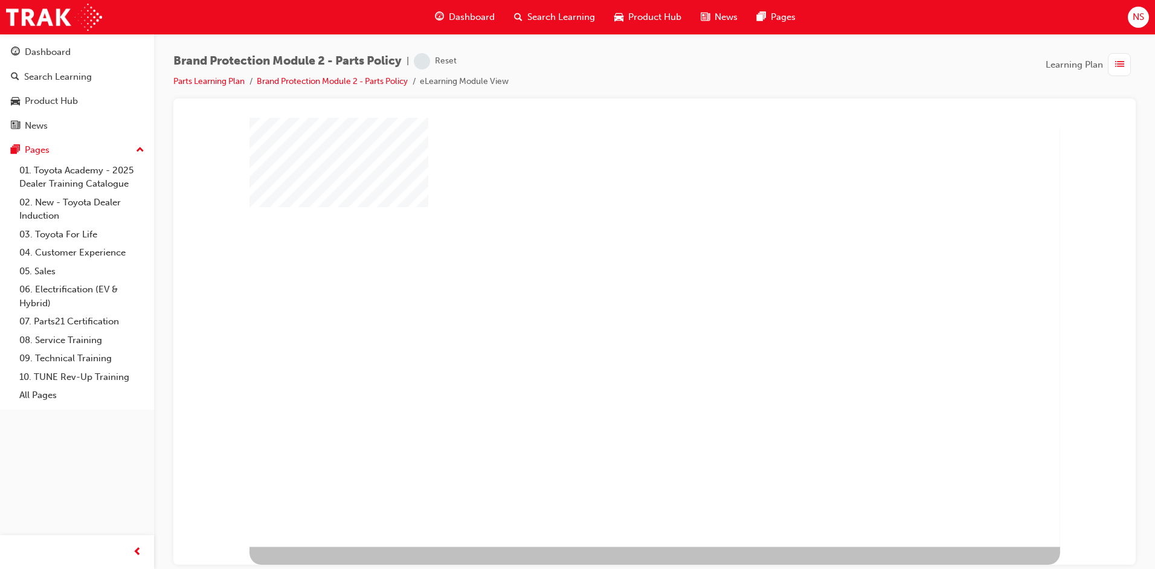
click at [621, 297] on div "play" at bounding box center [621, 297] width 0 height 0
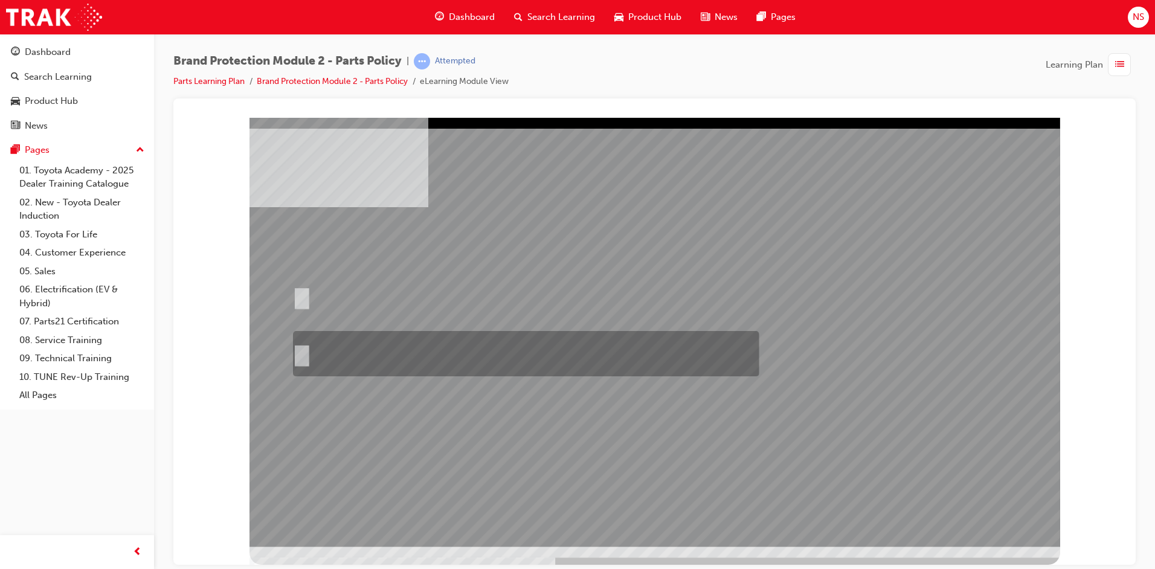
radio input "true"
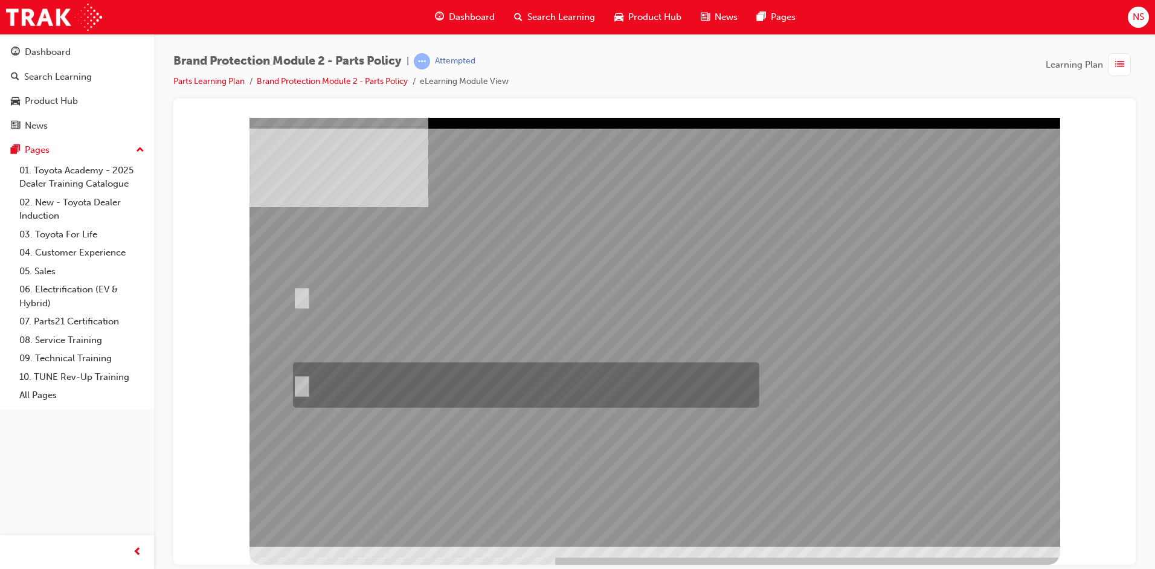
radio input "true"
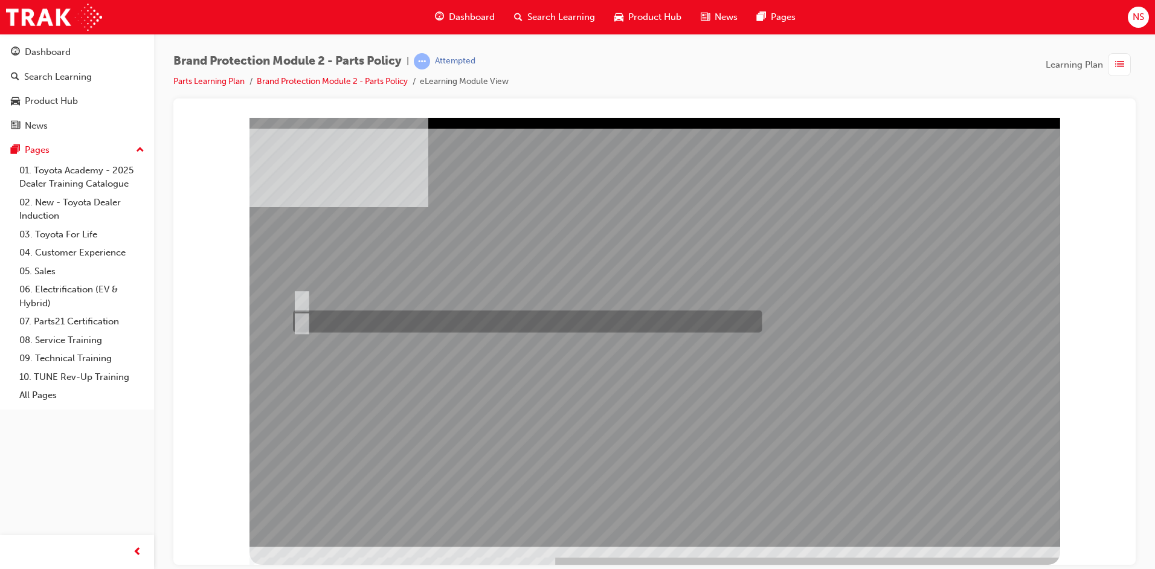
radio input "true"
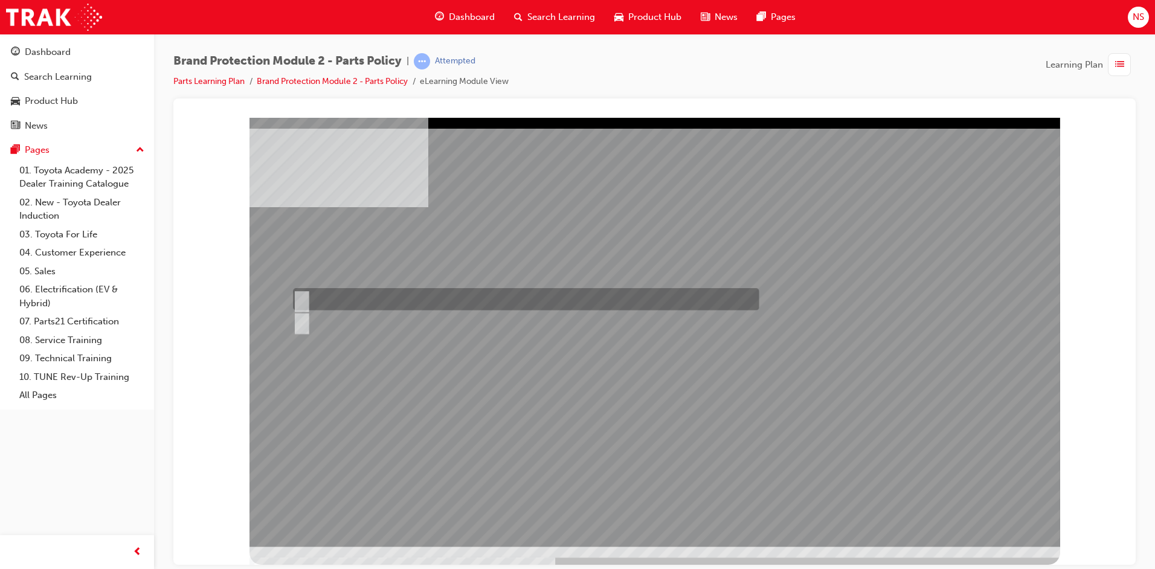
radio input "true"
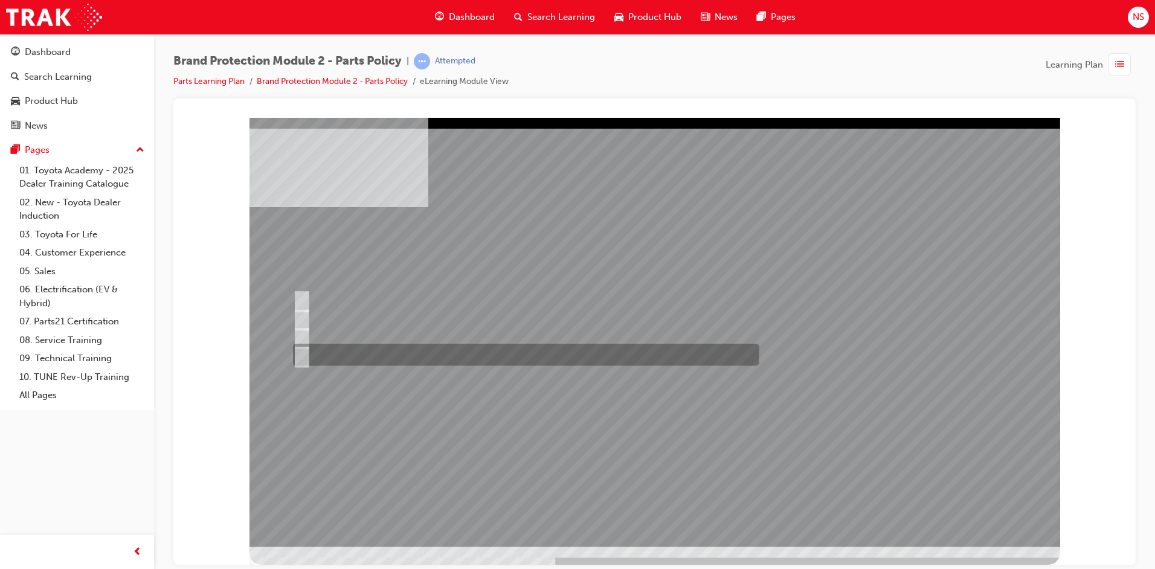
radio input "true"
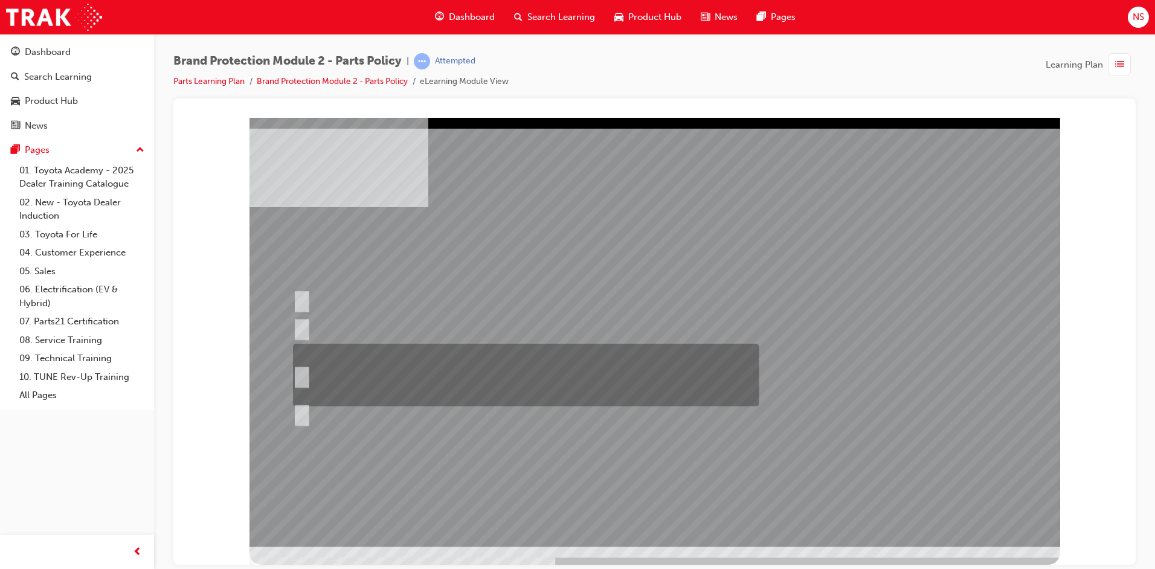
radio input "true"
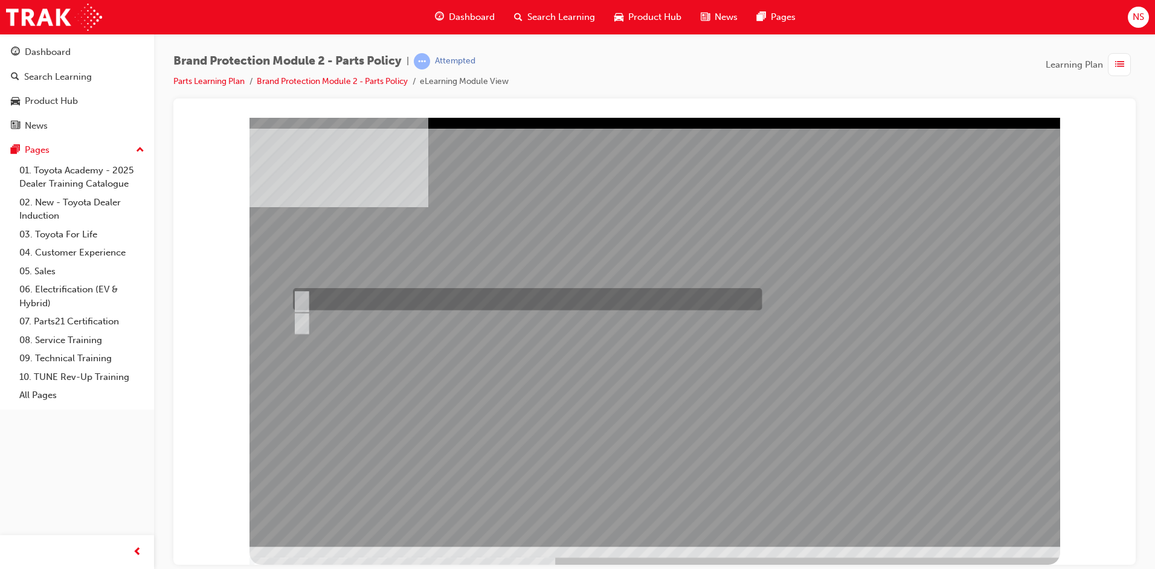
radio input "true"
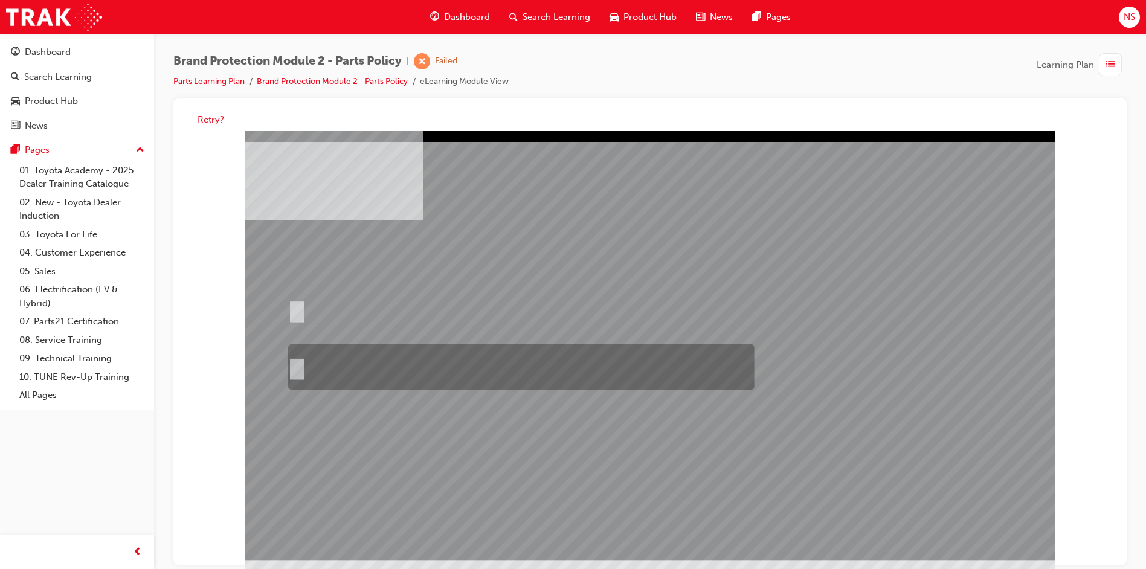
radio input "true"
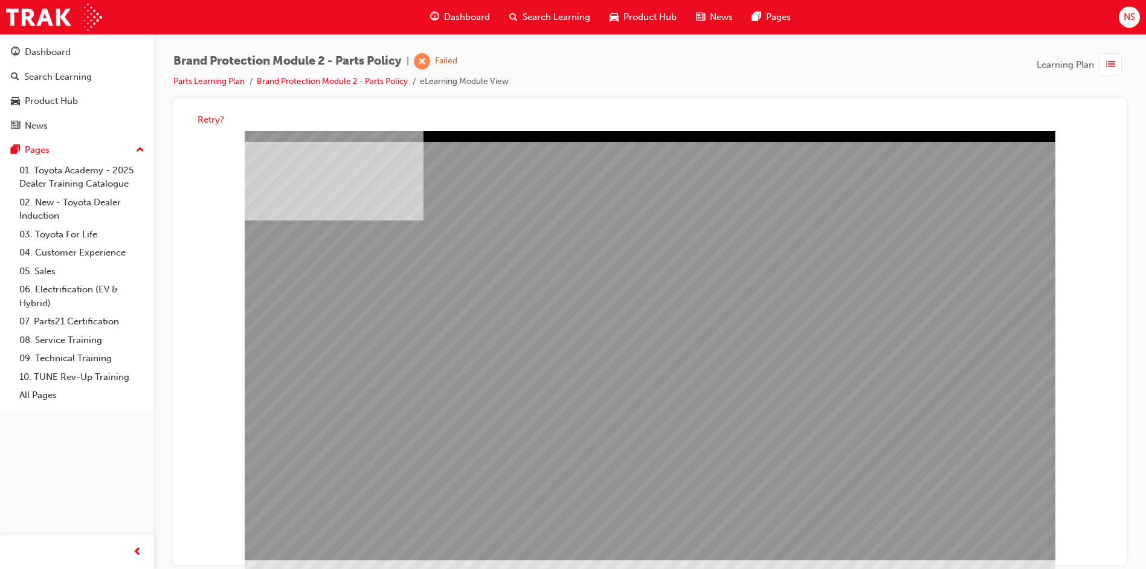
drag, startPoint x: 834, startPoint y: 398, endPoint x: 882, endPoint y: 431, distance: 58.2
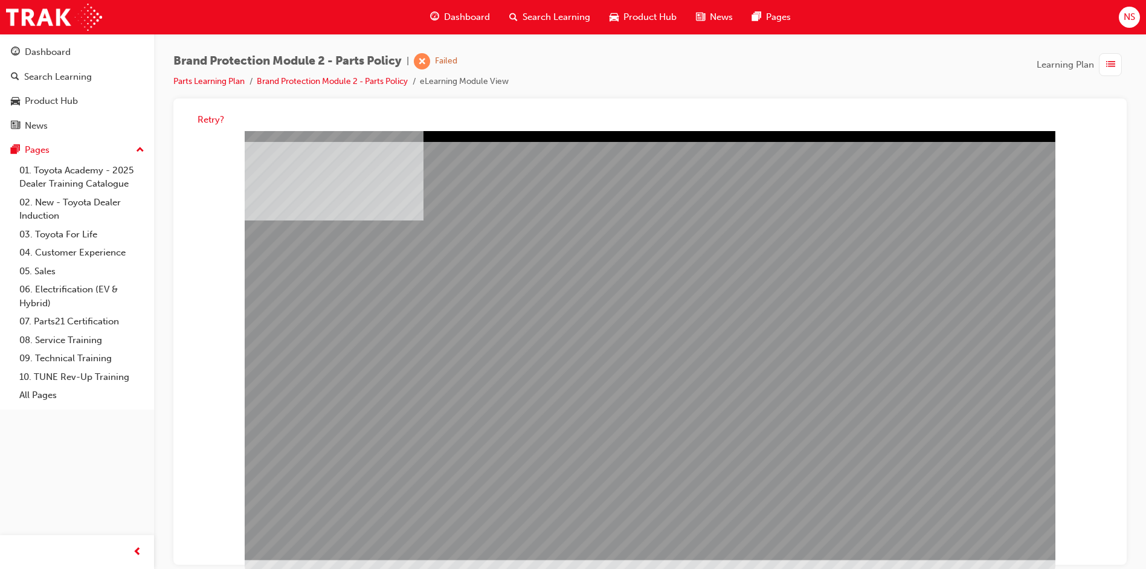
drag, startPoint x: 988, startPoint y: 519, endPoint x: 980, endPoint y: 523, distance: 8.9
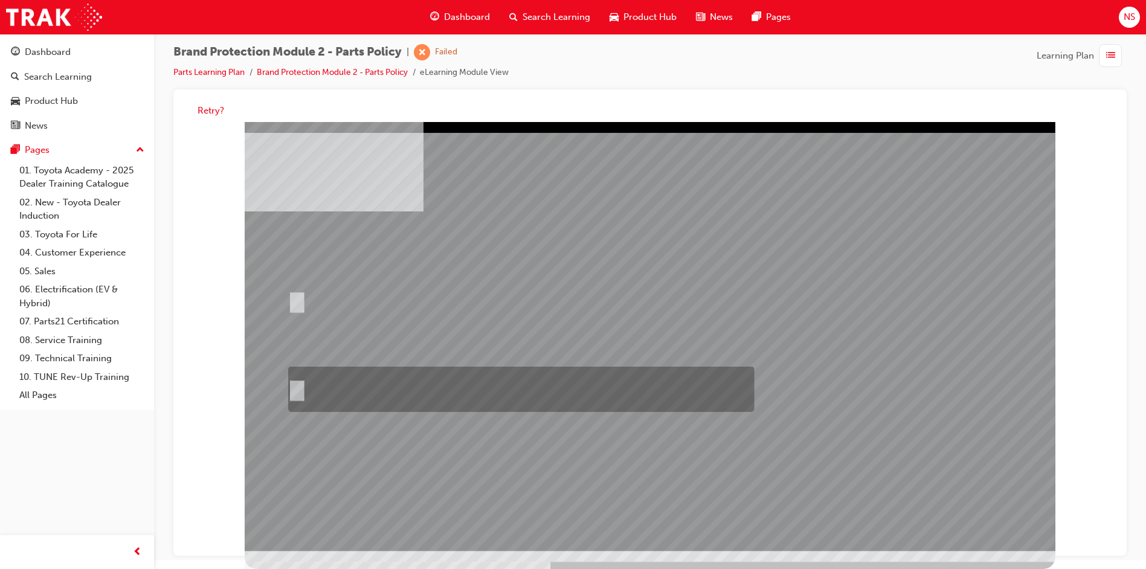
radio input "true"
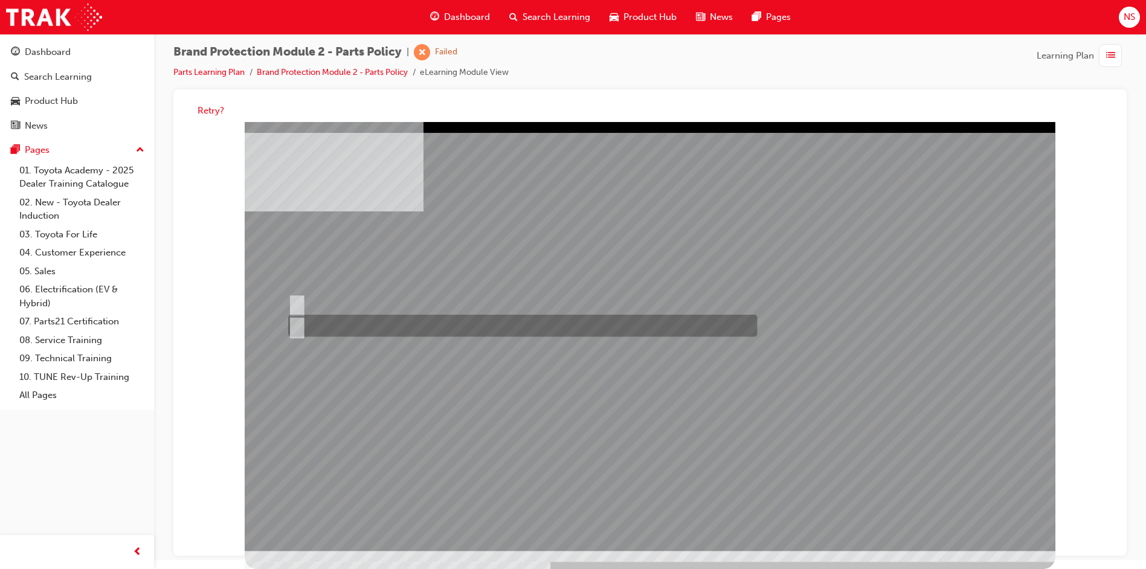
radio input "true"
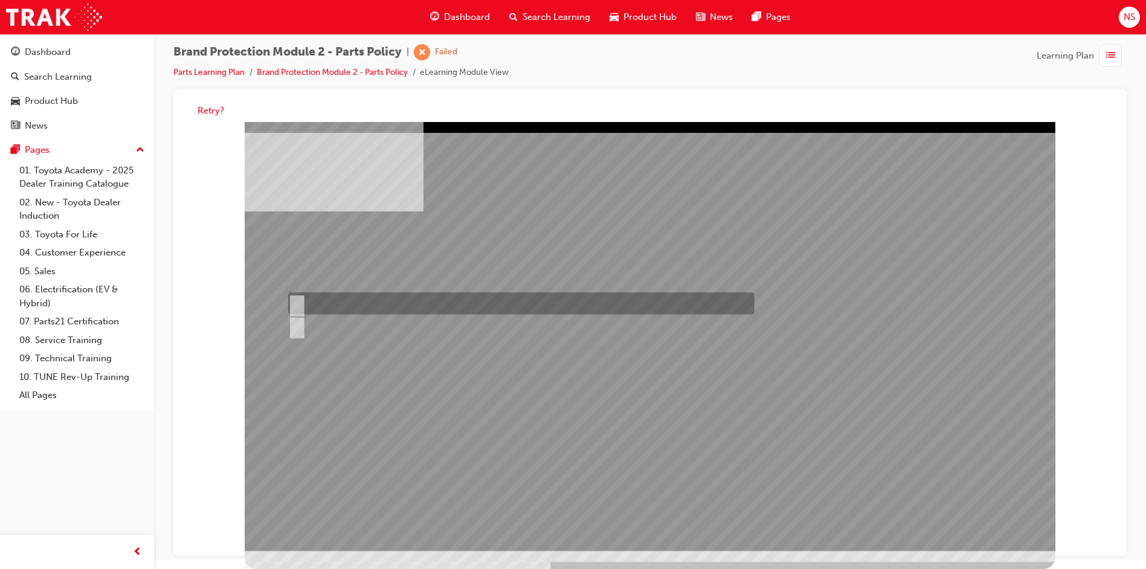
radio input "true"
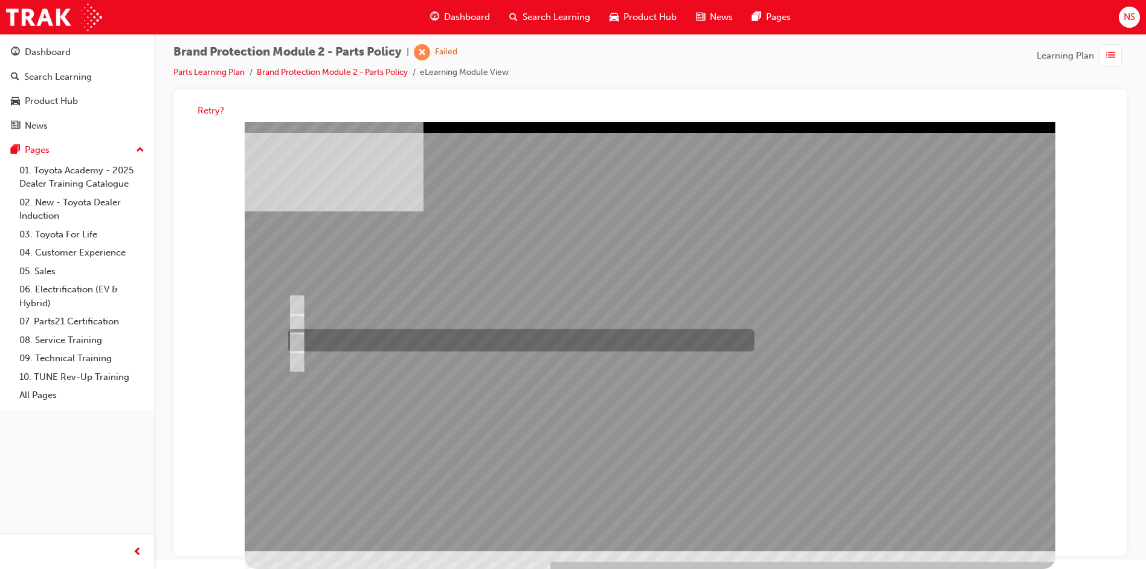
radio input "false"
radio input "true"
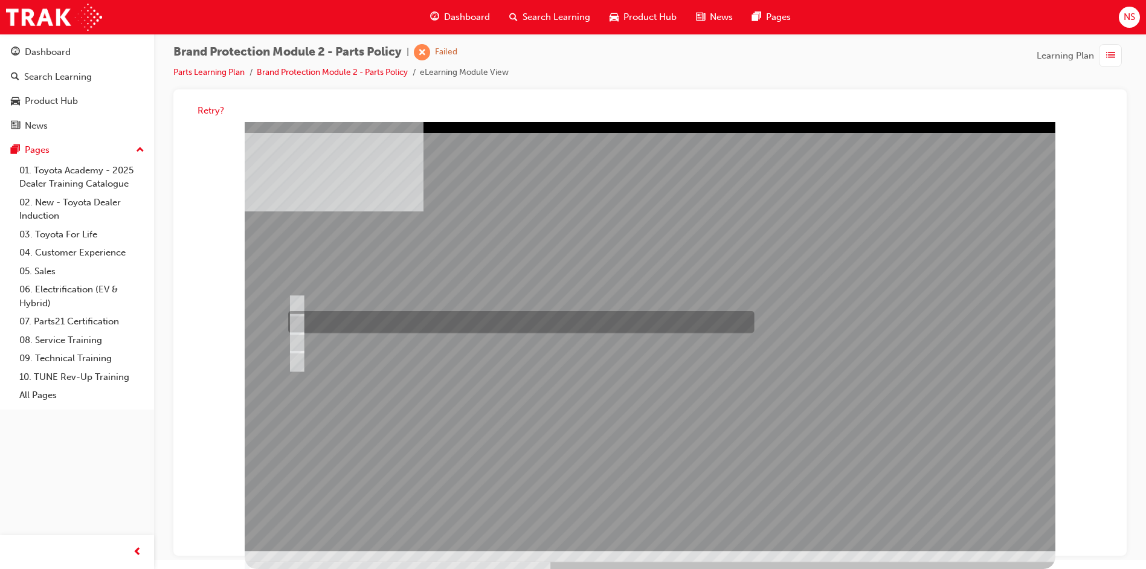
radio input "true"
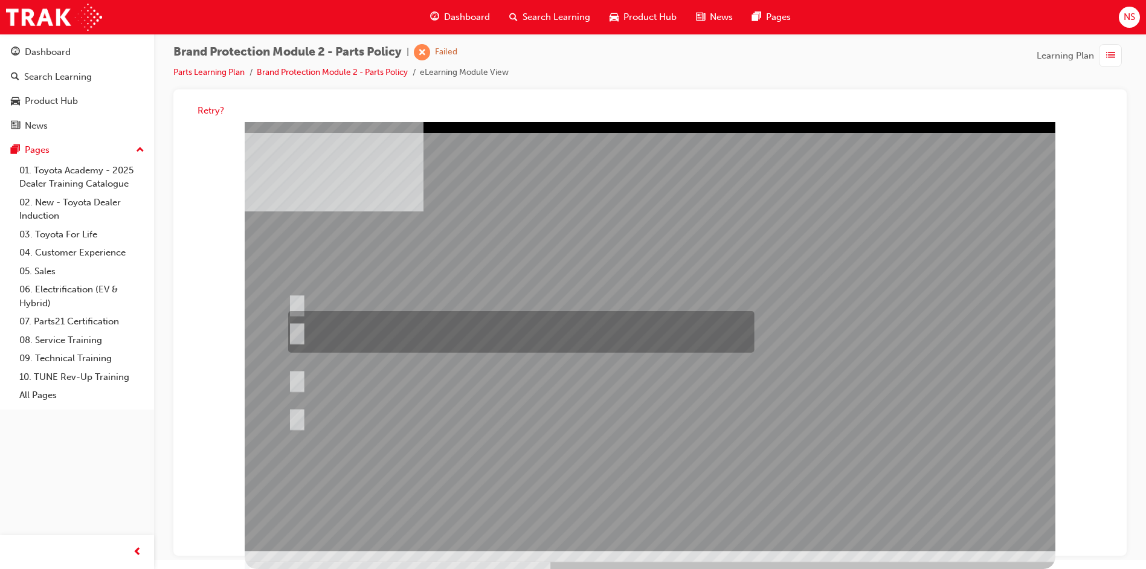
radio input "true"
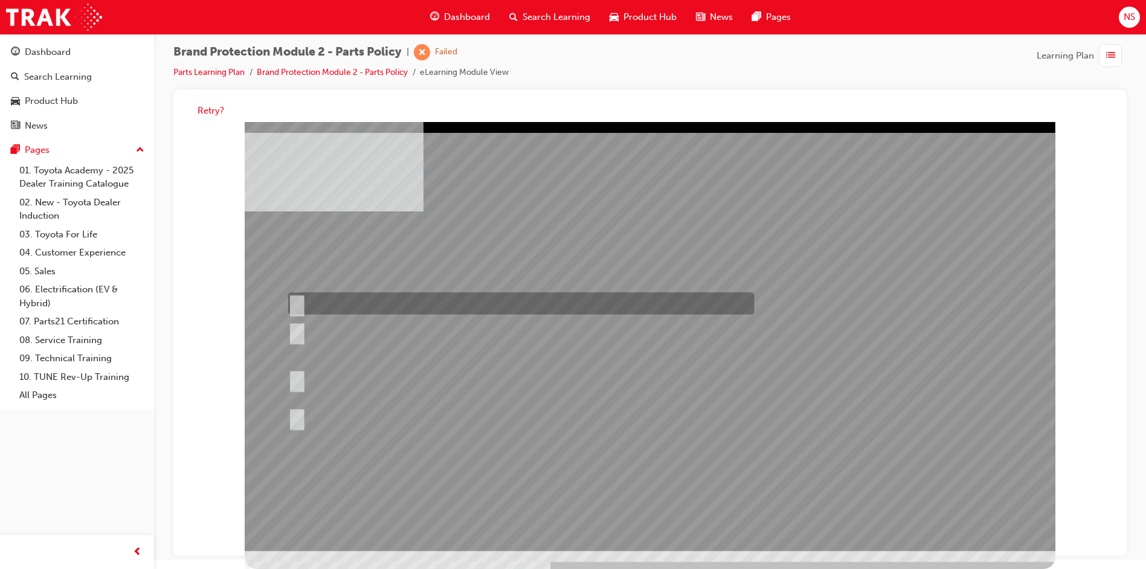
radio input "true"
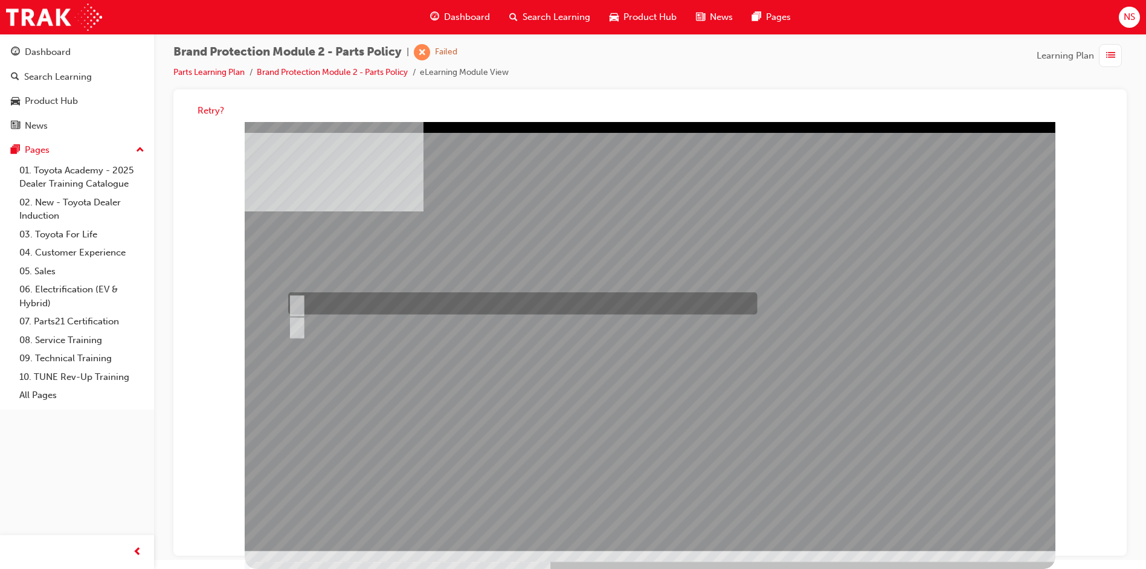
radio input "true"
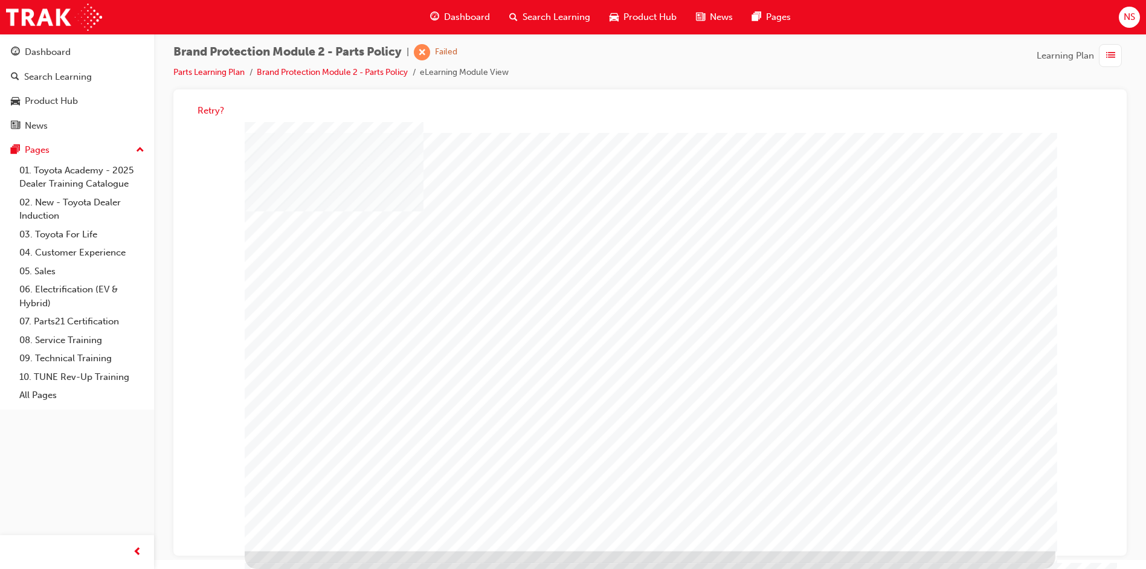
click at [206, 104] on button "Retry?" at bounding box center [211, 111] width 27 height 14
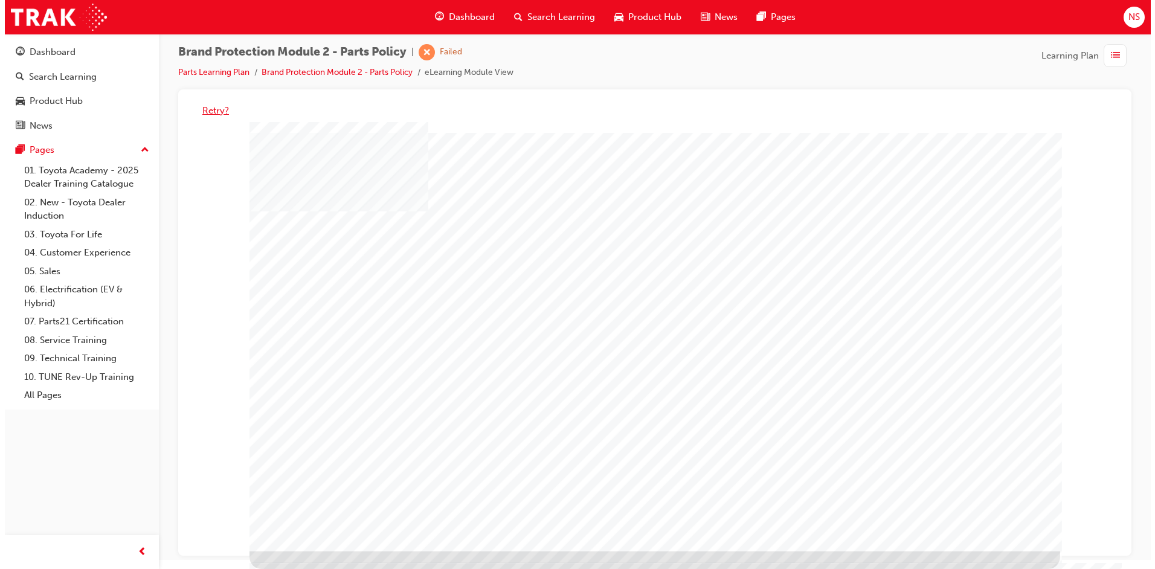
scroll to position [0, 0]
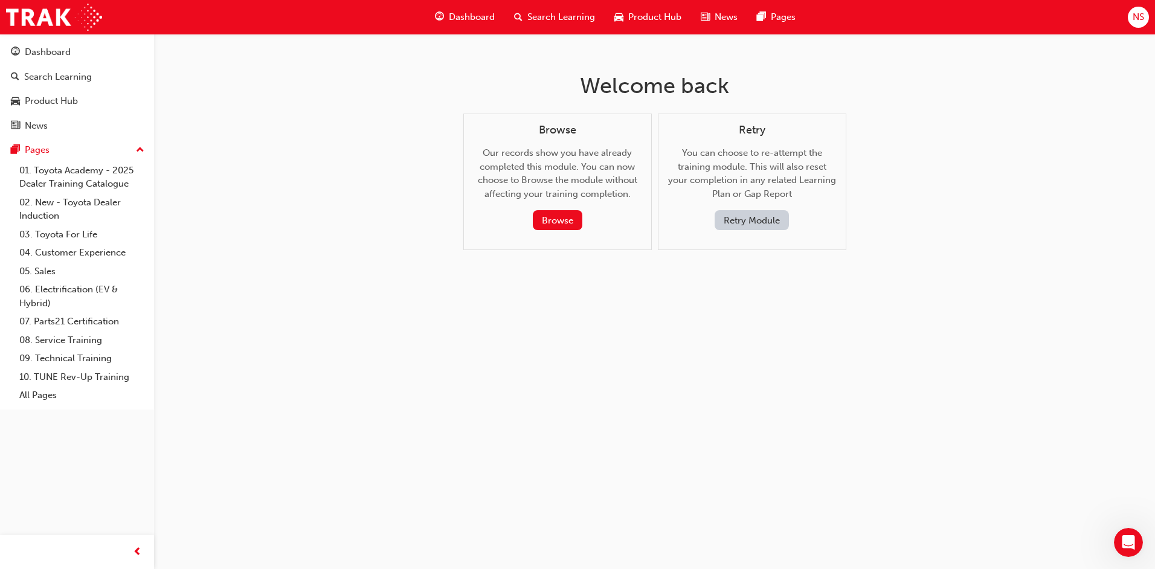
click at [741, 221] on button "Retry Module" at bounding box center [752, 220] width 74 height 20
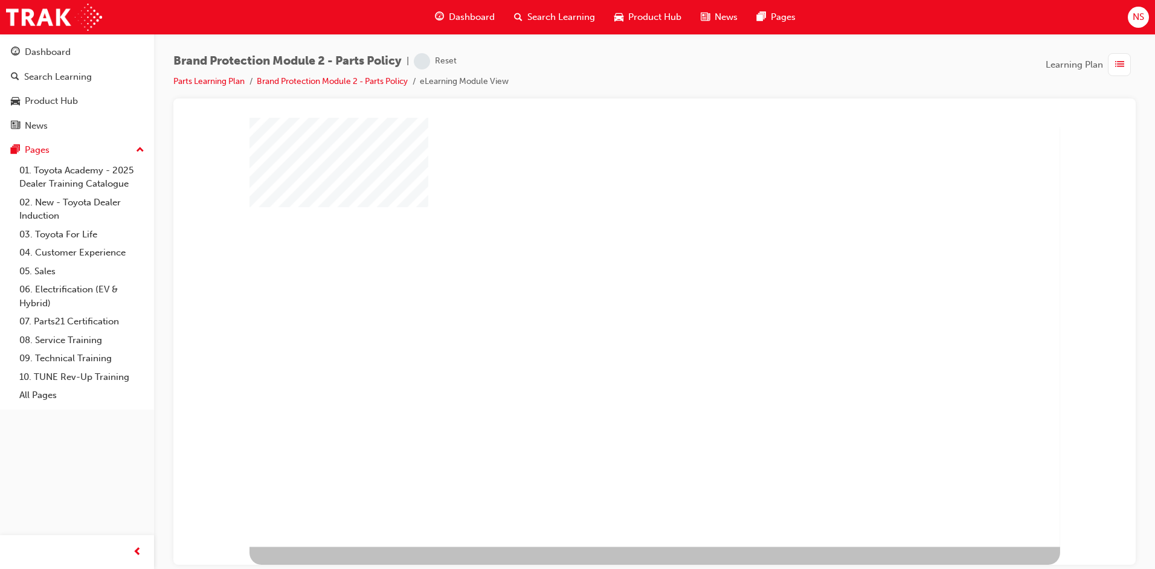
click at [621, 297] on div "play" at bounding box center [621, 297] width 0 height 0
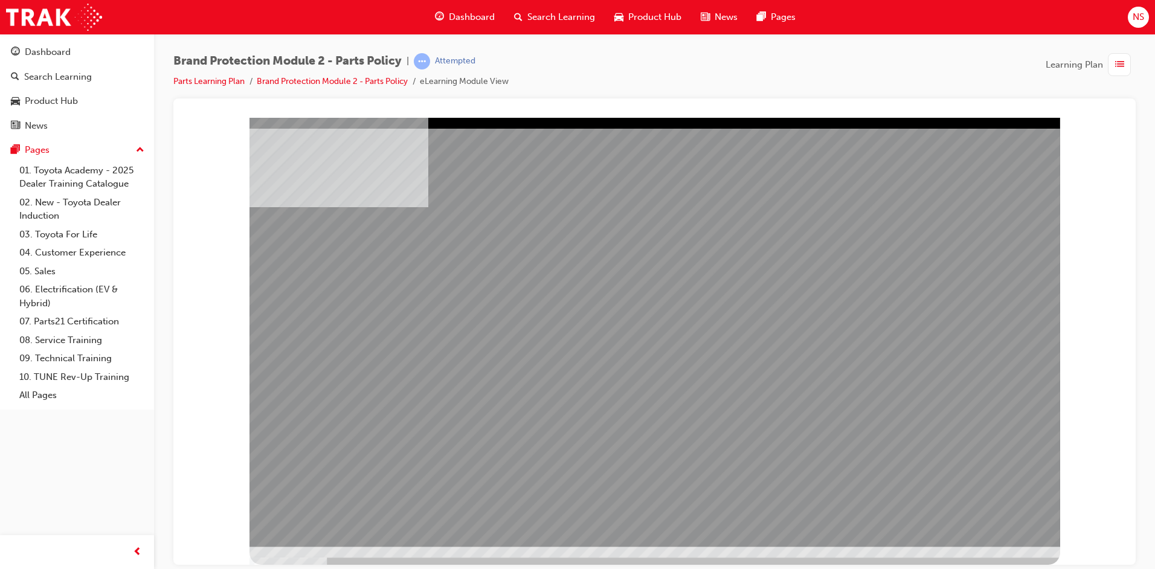
drag, startPoint x: 291, startPoint y: 256, endPoint x: 296, endPoint y: 263, distance: 8.7
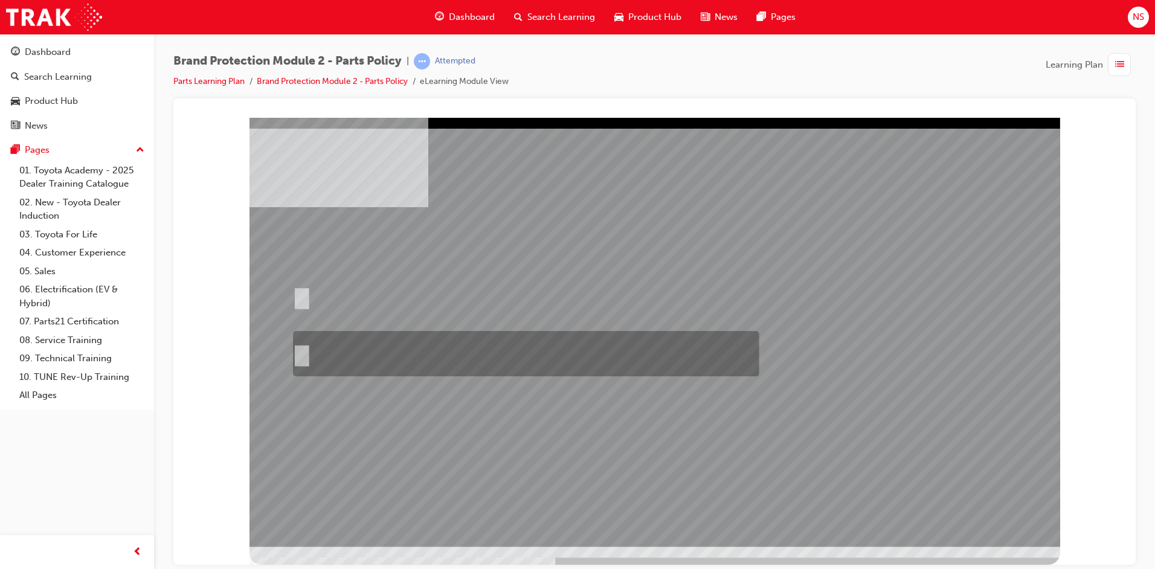
radio input "true"
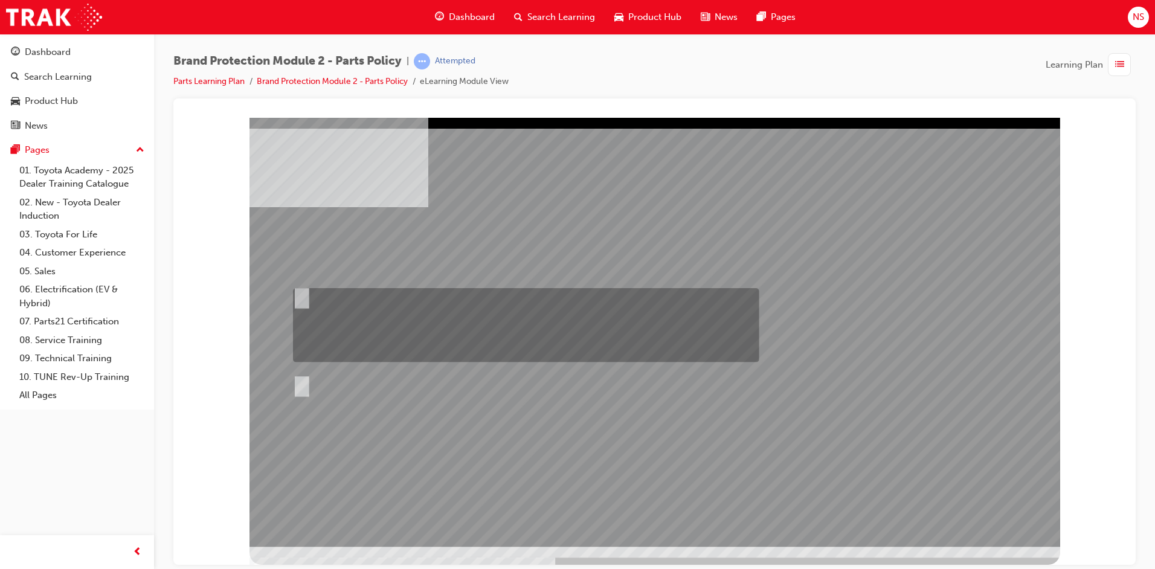
radio input "true"
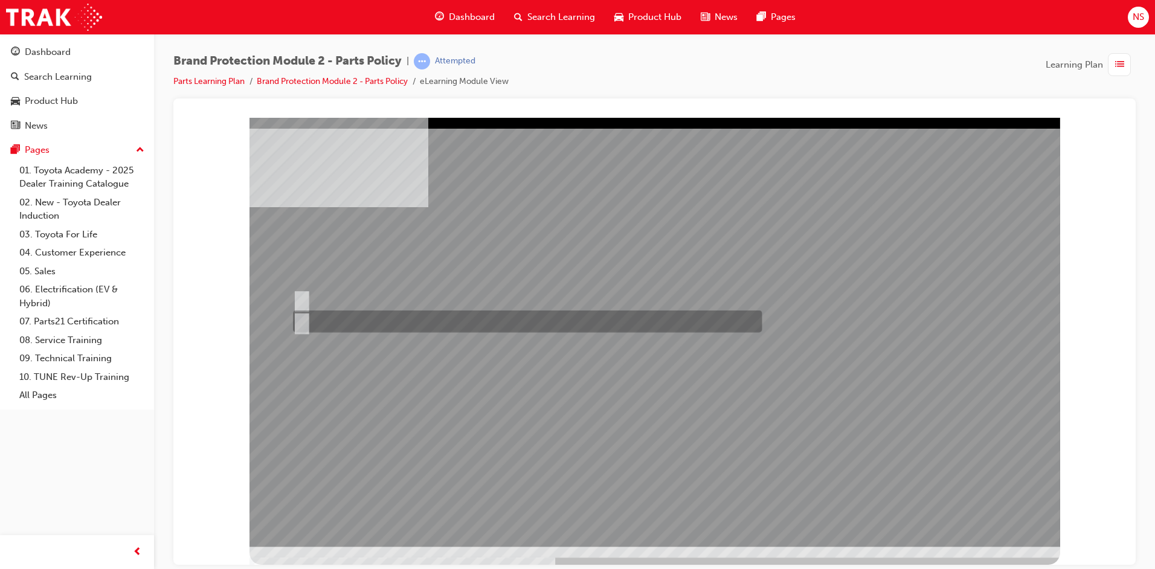
radio input "true"
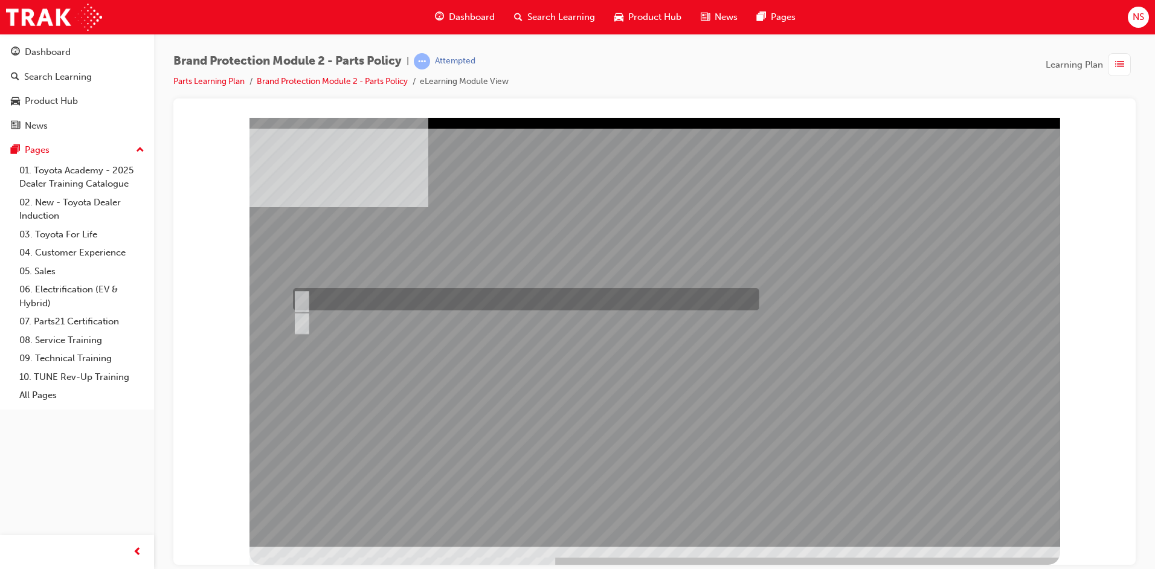
radio input "true"
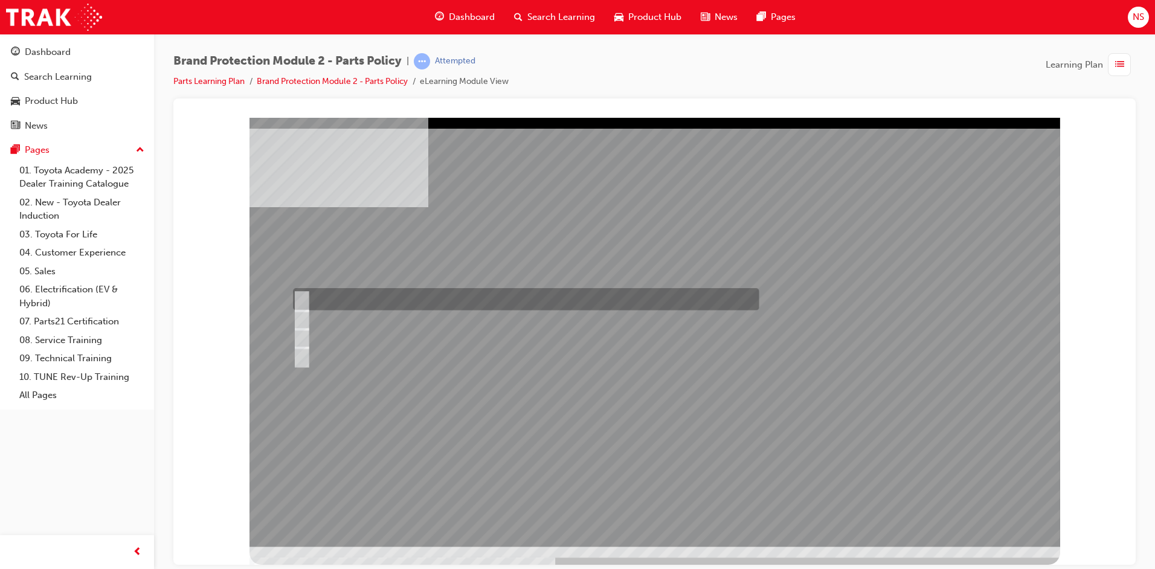
radio input "true"
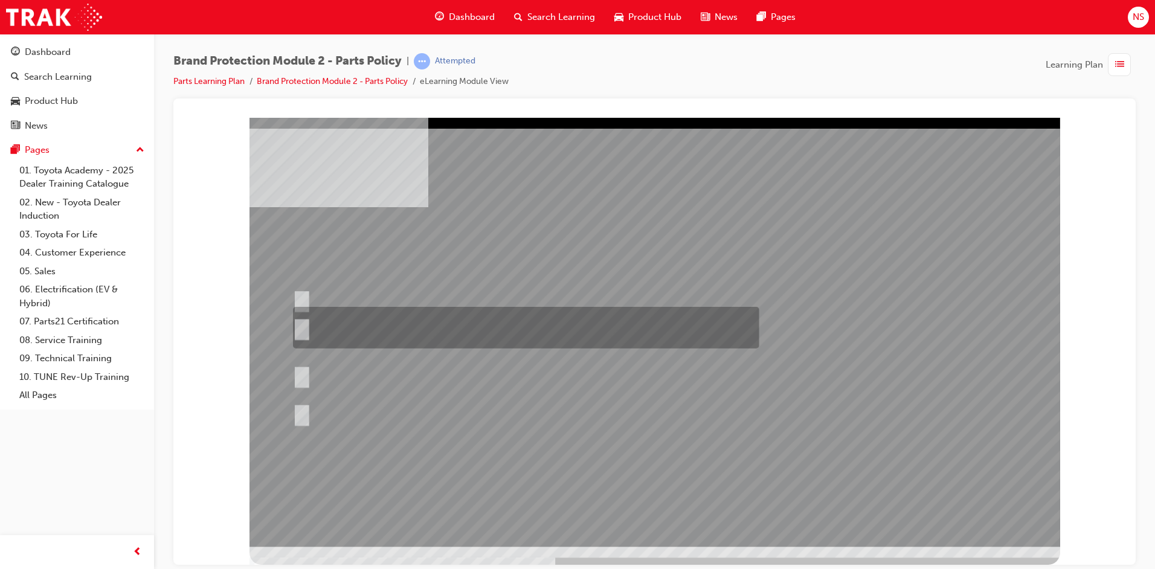
radio input "true"
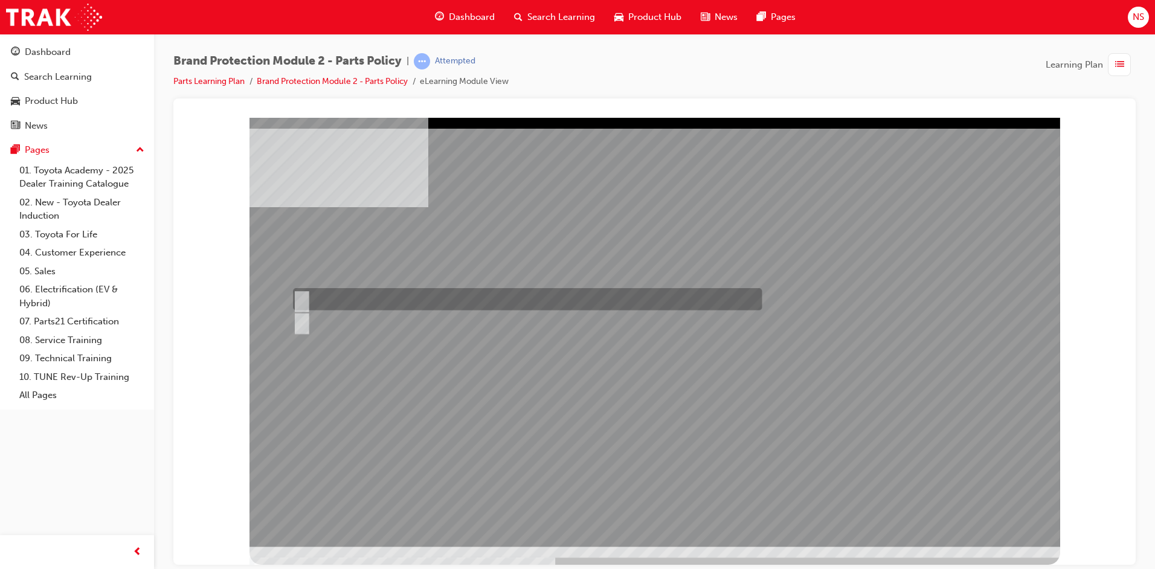
radio input "true"
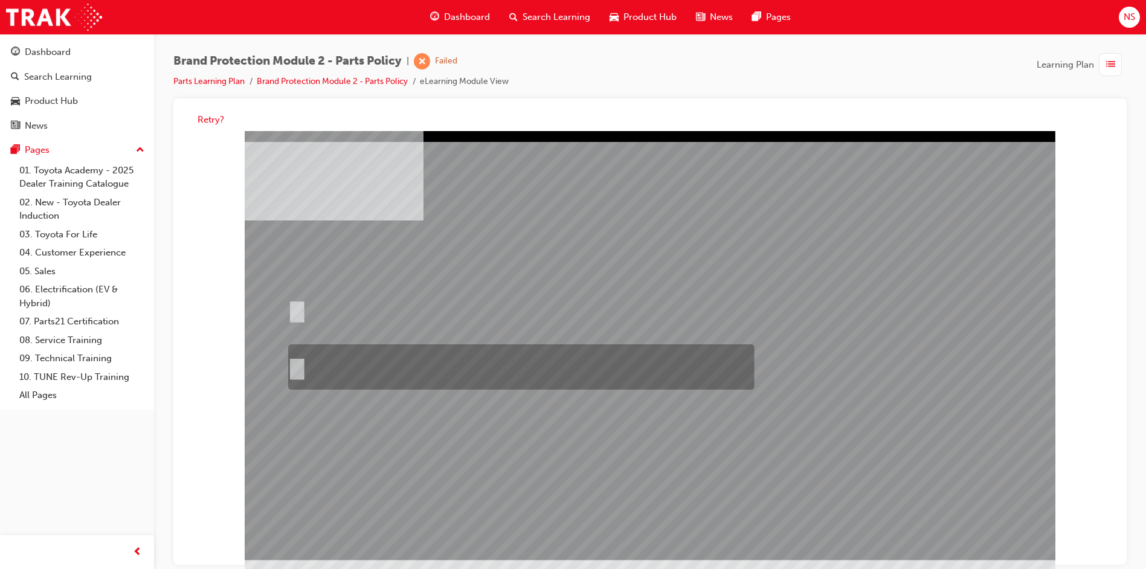
radio input "true"
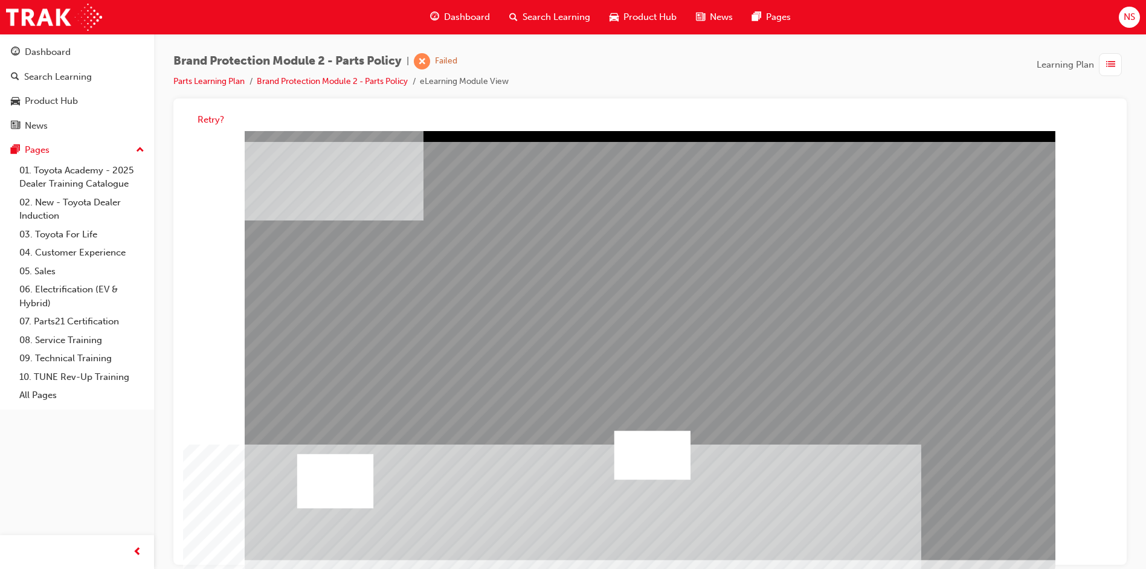
drag, startPoint x: 809, startPoint y: 474, endPoint x: 890, endPoint y: 512, distance: 89.5
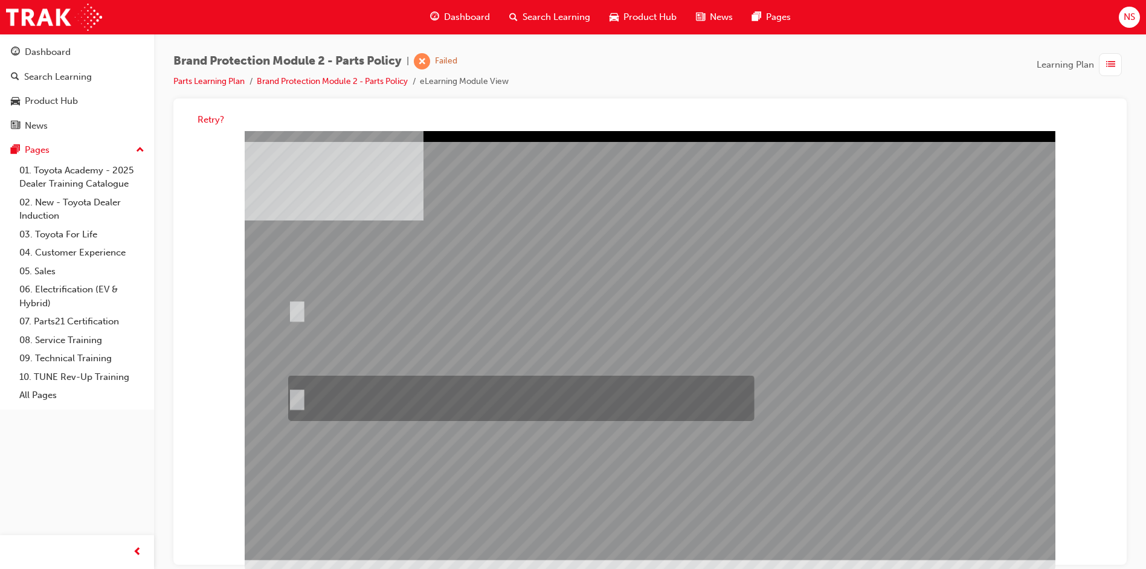
radio input "true"
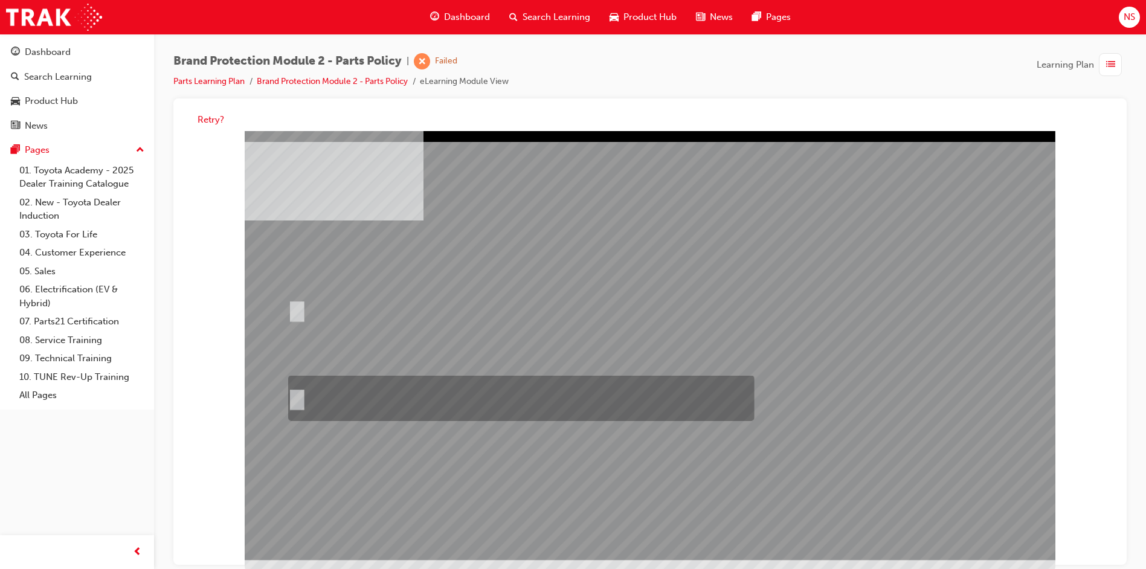
radio input "true"
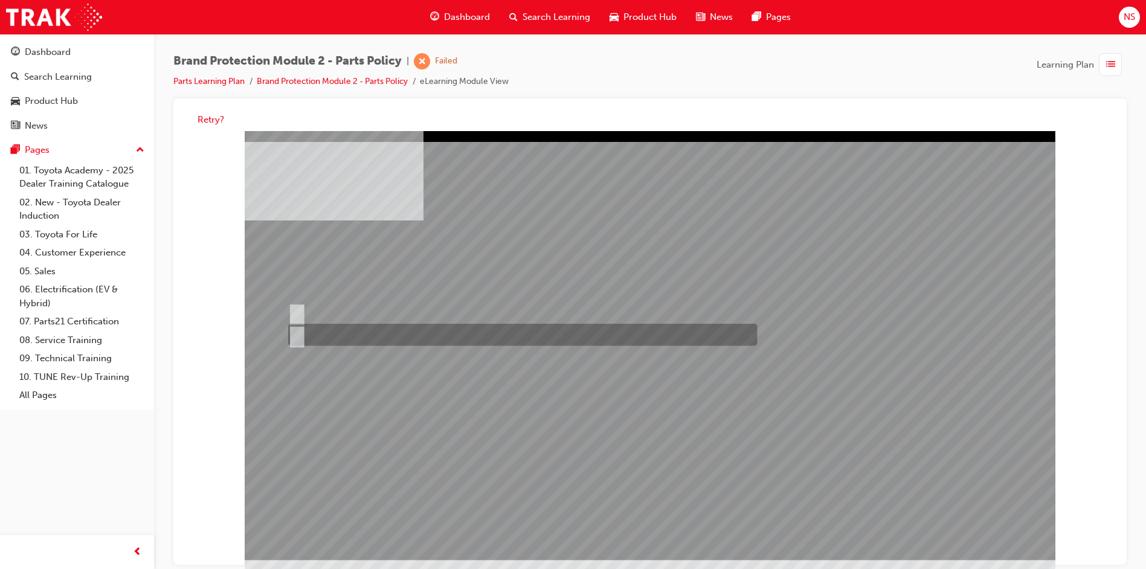
radio input "true"
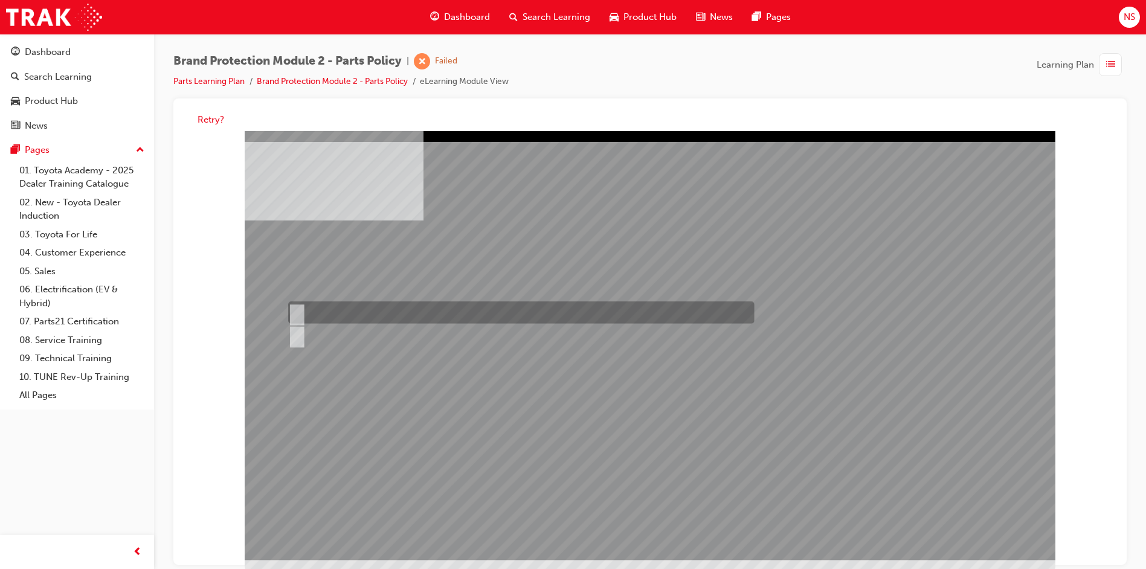
radio input "true"
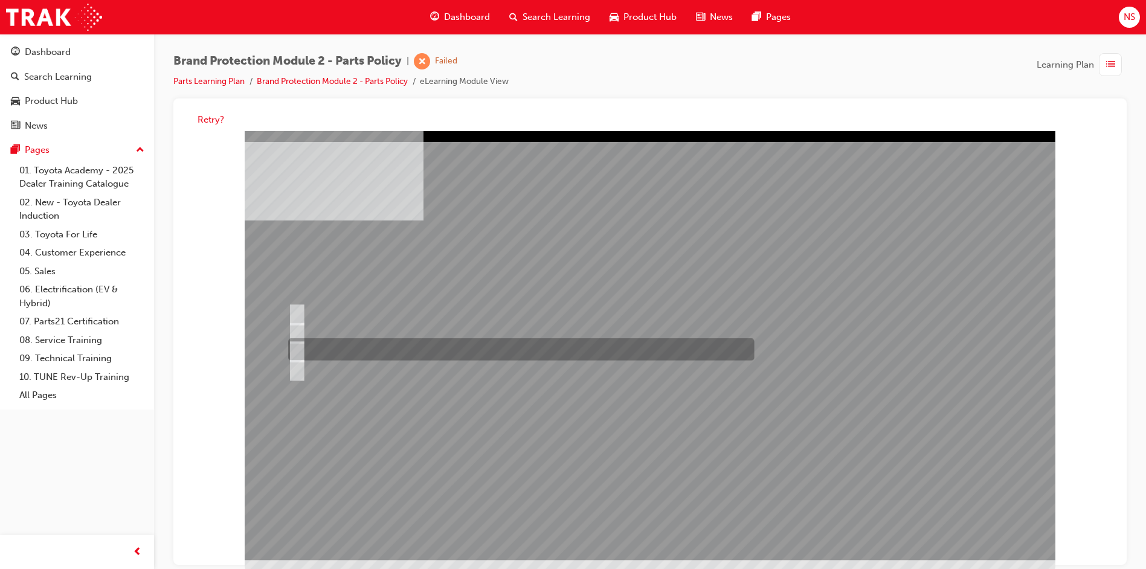
radio input "true"
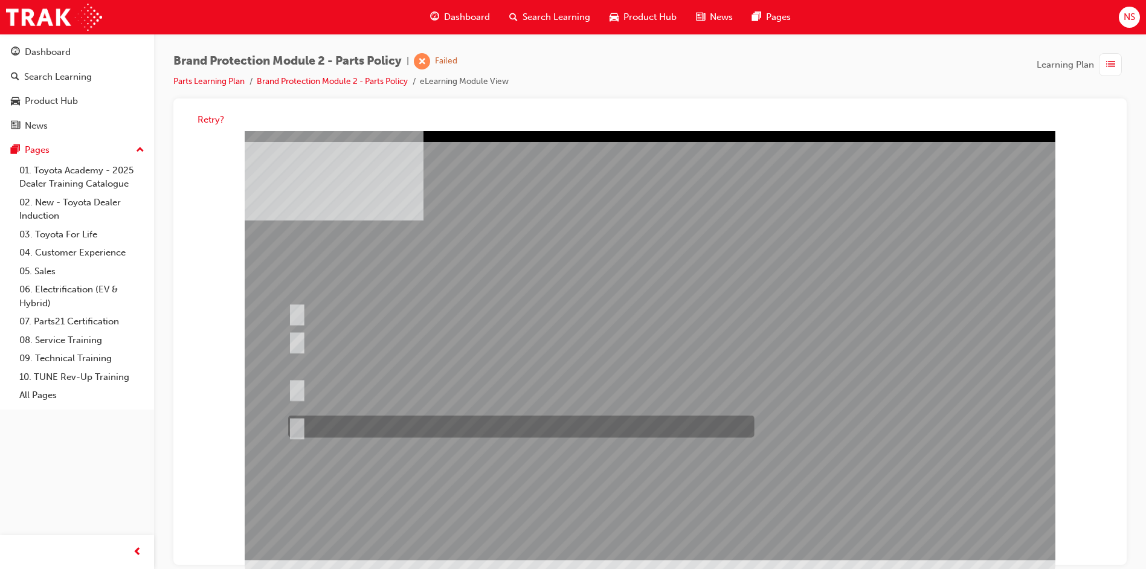
radio input "false"
radio input "true"
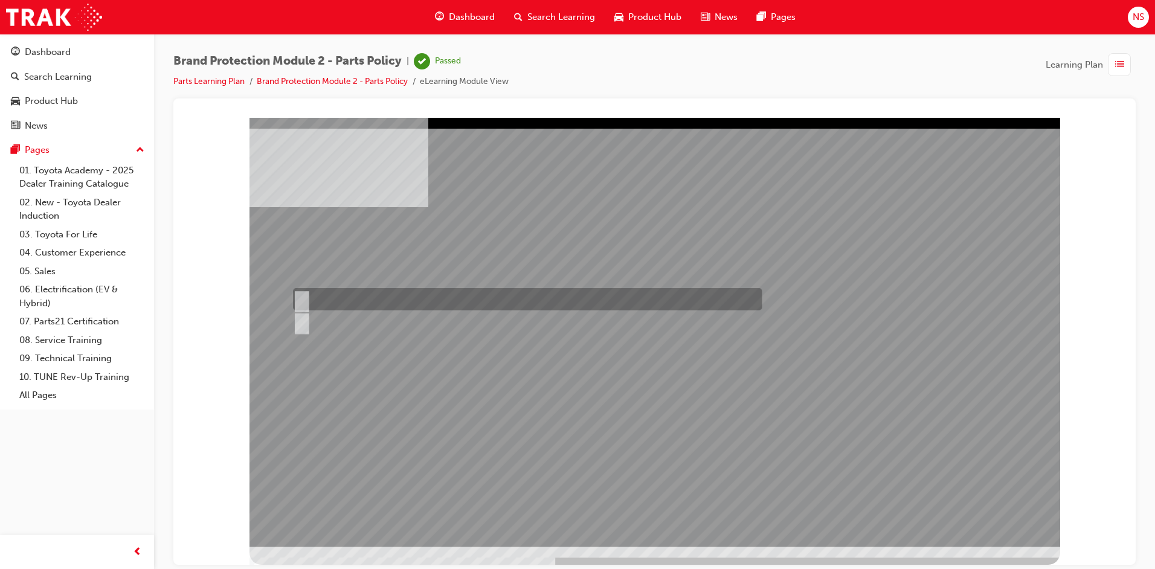
radio input "true"
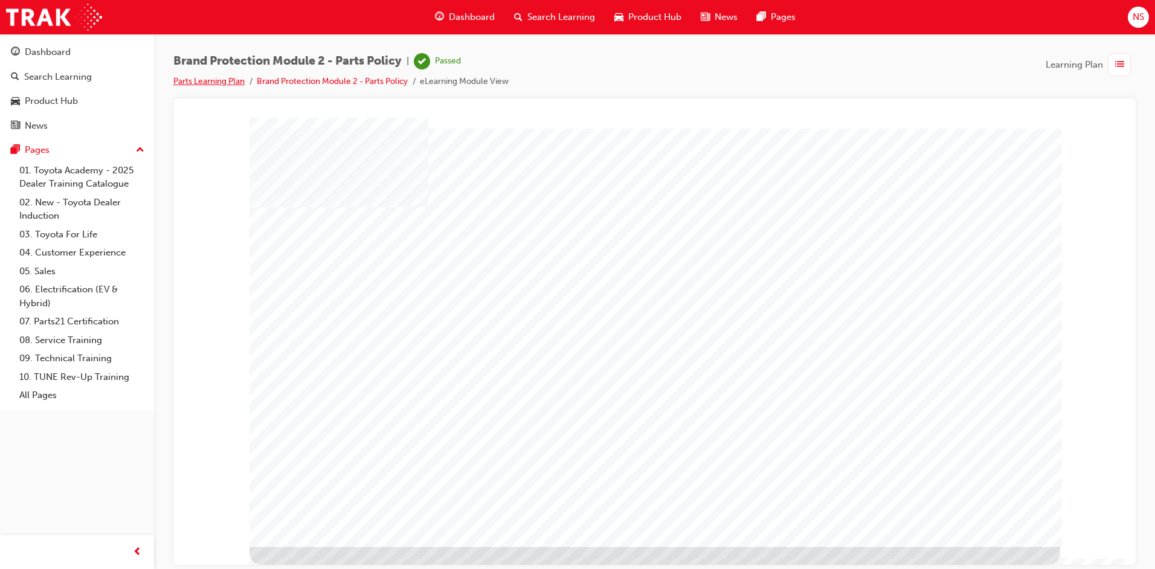
click at [202, 76] on link "Parts Learning Plan" at bounding box center [208, 81] width 71 height 10
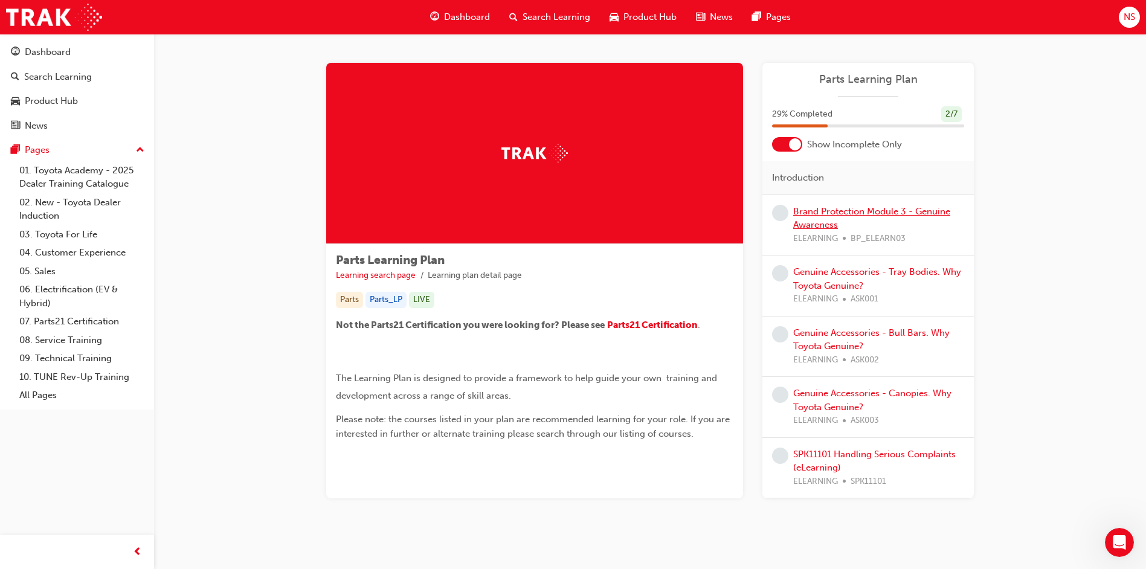
click at [876, 211] on link "Brand Protection Module 3 - Genuine Awareness" at bounding box center [871, 218] width 157 height 25
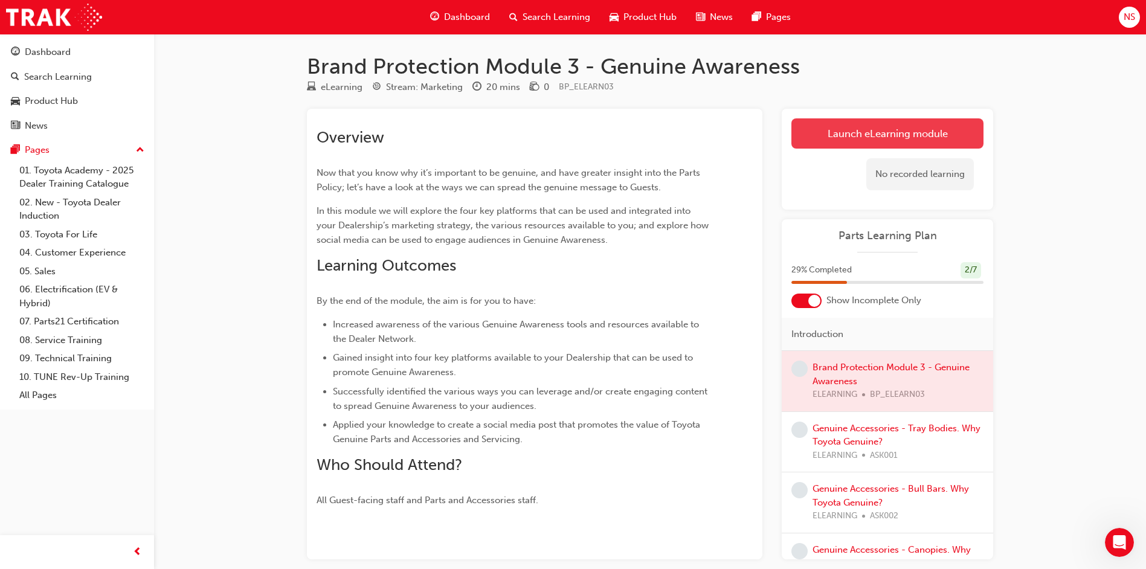
click at [935, 128] on link "Launch eLearning module" at bounding box center [888, 133] width 192 height 30
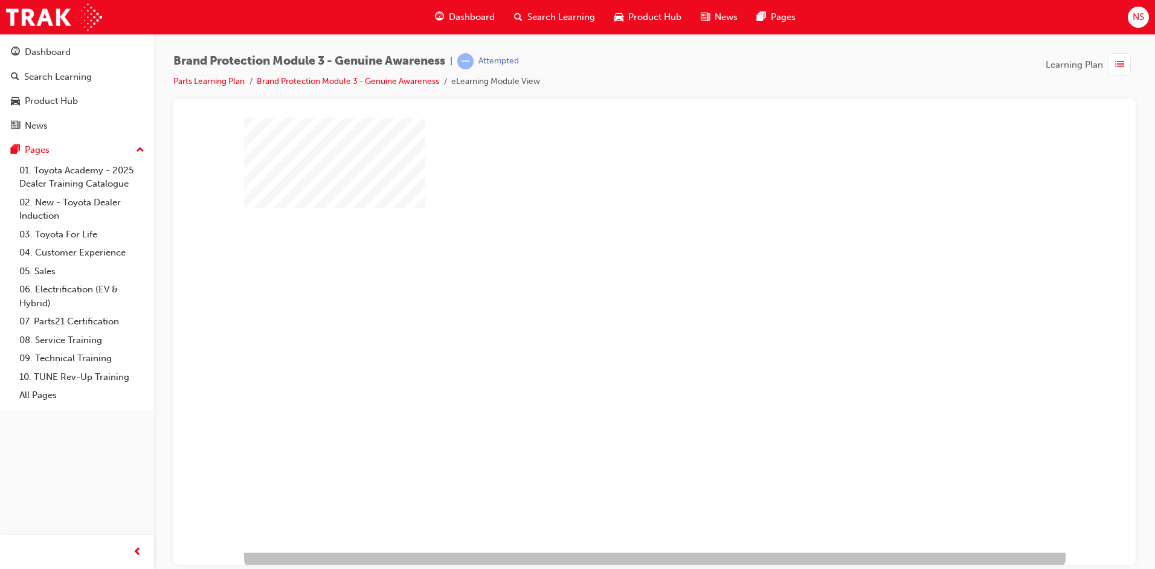
click at [620, 300] on div "play" at bounding box center [620, 300] width 0 height 0
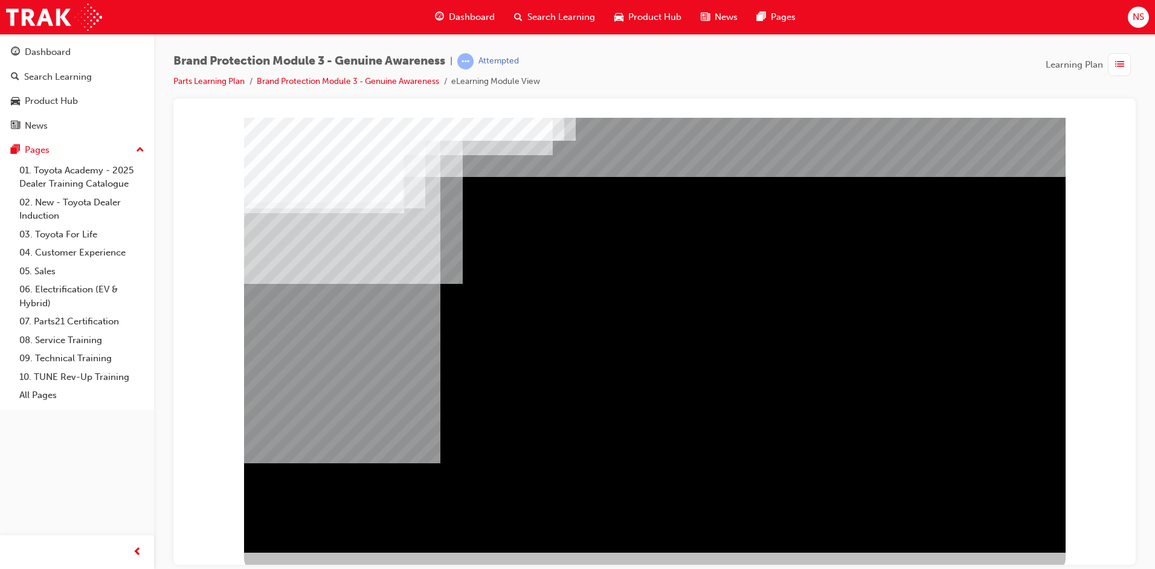
click at [986, 511] on div "Navigation" at bounding box center [655, 334] width 822 height 435
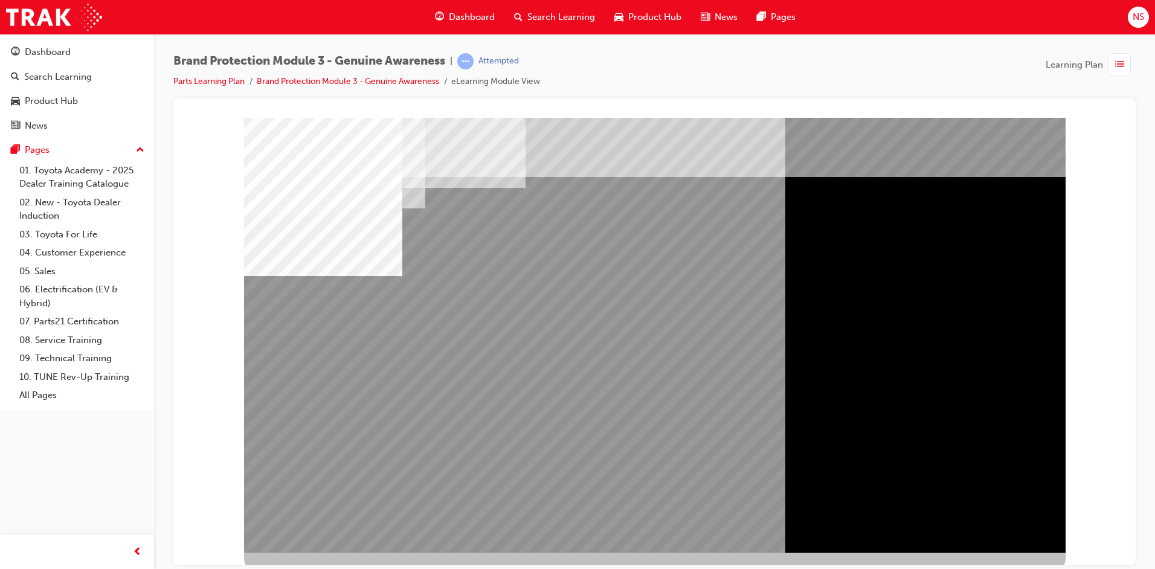
drag, startPoint x: 746, startPoint y: 220, endPoint x: 730, endPoint y: 220, distance: 16.3
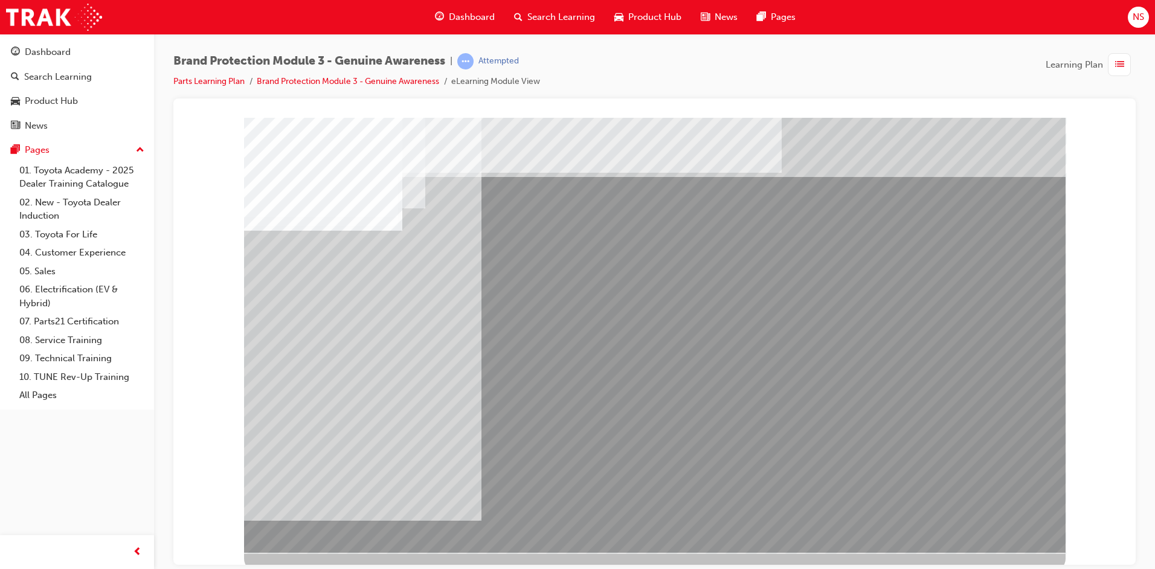
drag, startPoint x: 361, startPoint y: 456, endPoint x: 634, endPoint y: 383, distance: 282.6
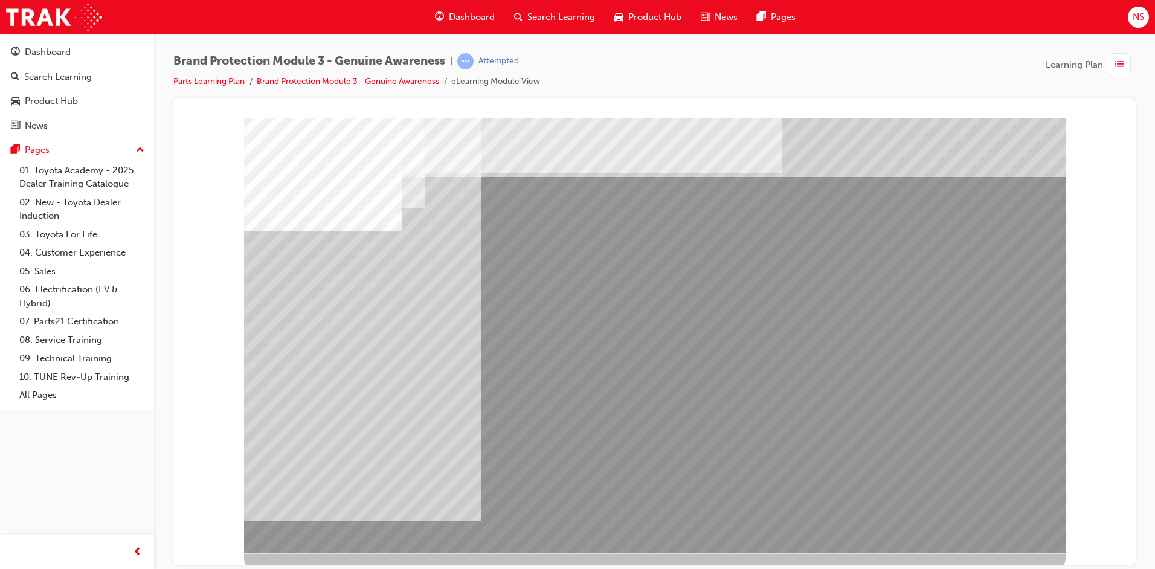
click at [783, 341] on div at bounding box center [655, 334] width 822 height 435
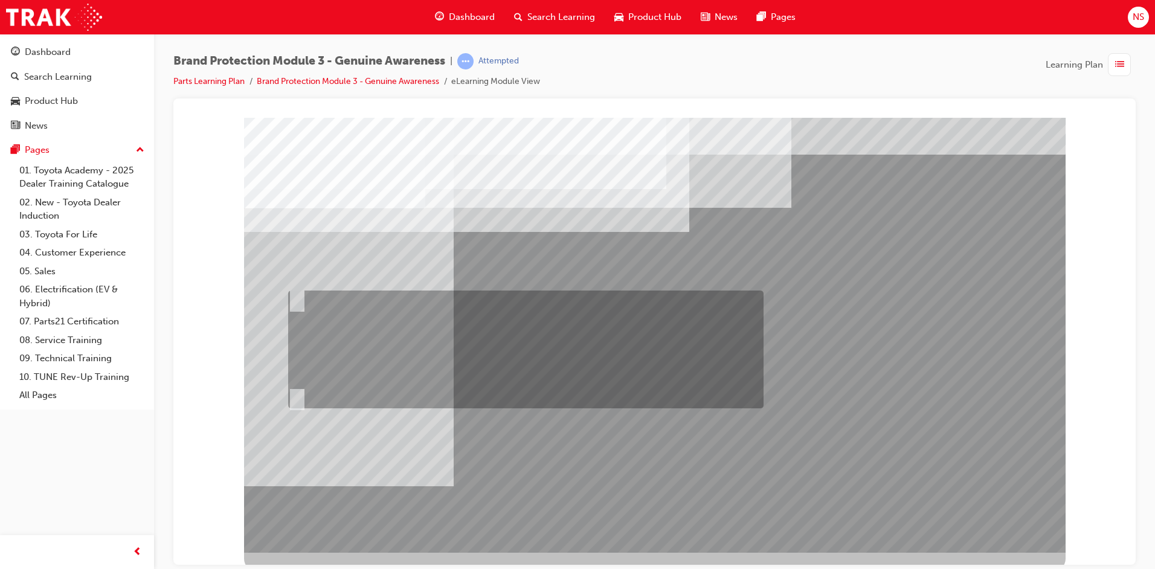
click at [535, 312] on div at bounding box center [523, 350] width 476 height 118
radio input "true"
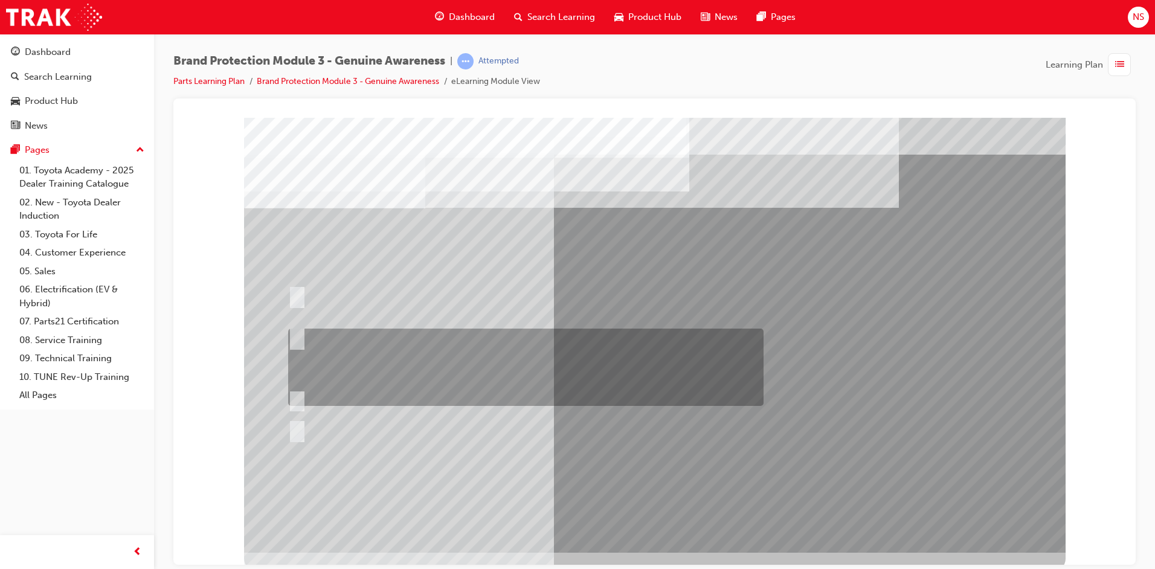
click at [392, 350] on div at bounding box center [523, 367] width 476 height 77
radio input "true"
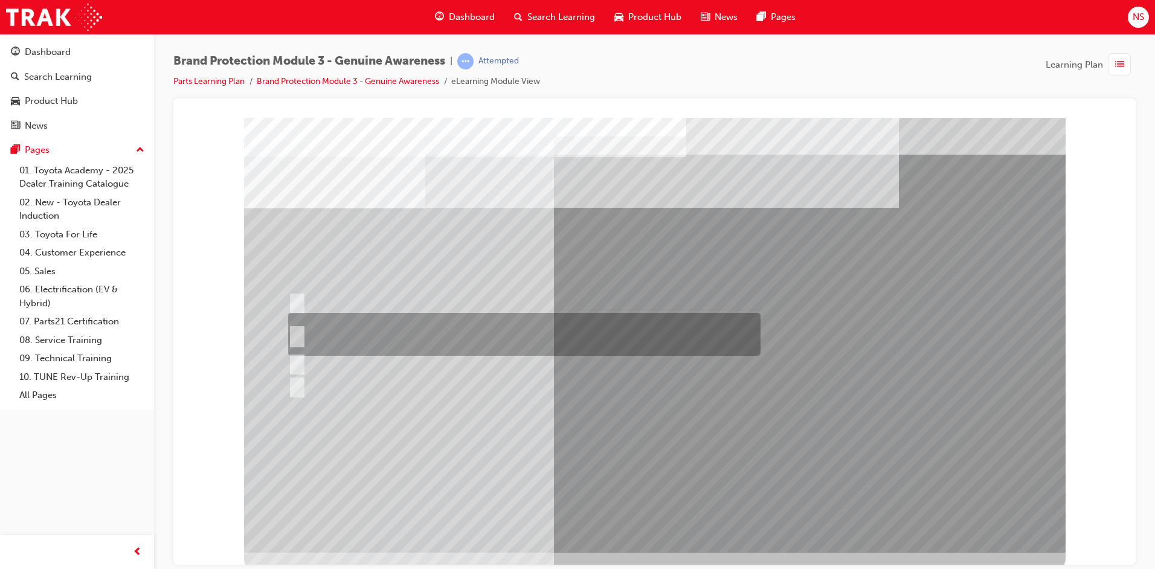
click at [370, 335] on div at bounding box center [521, 334] width 473 height 43
radio input "true"
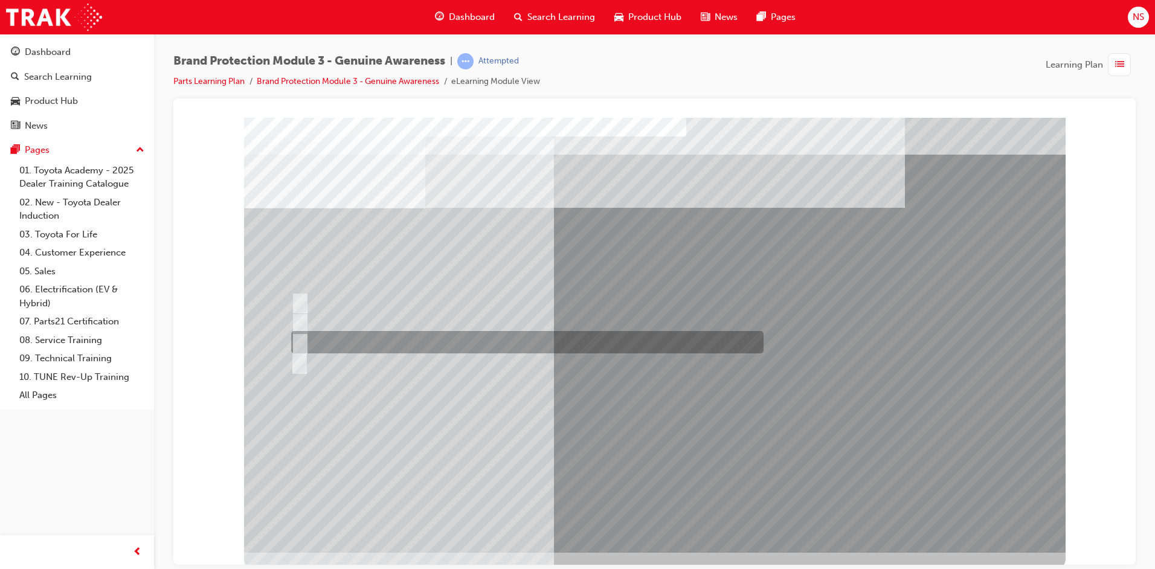
click at [422, 333] on div at bounding box center [524, 342] width 473 height 22
radio input "true"
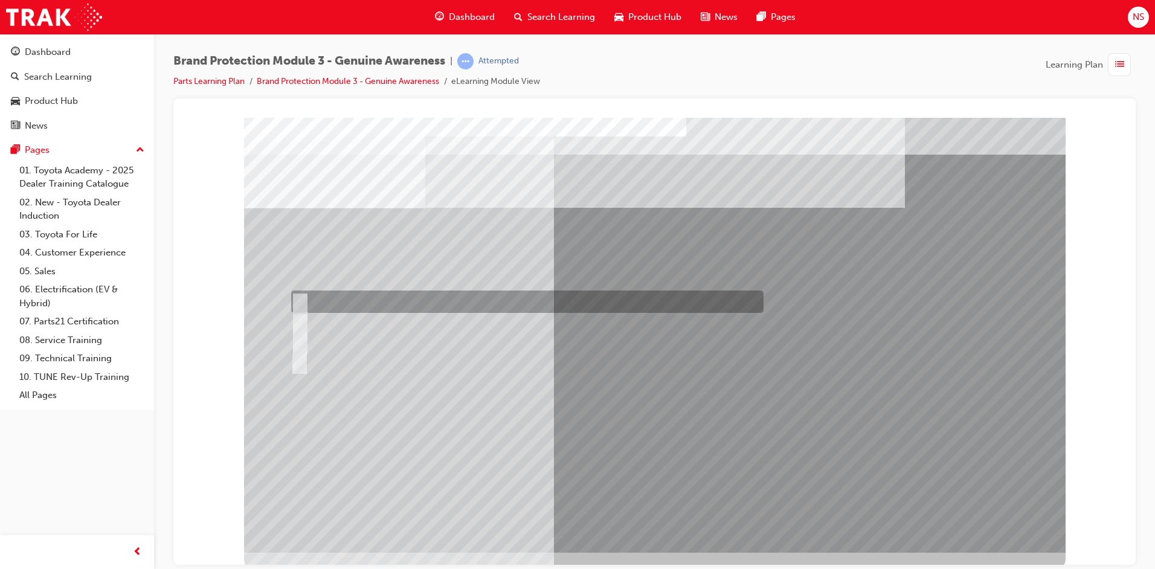
click at [421, 302] on div at bounding box center [524, 302] width 473 height 22
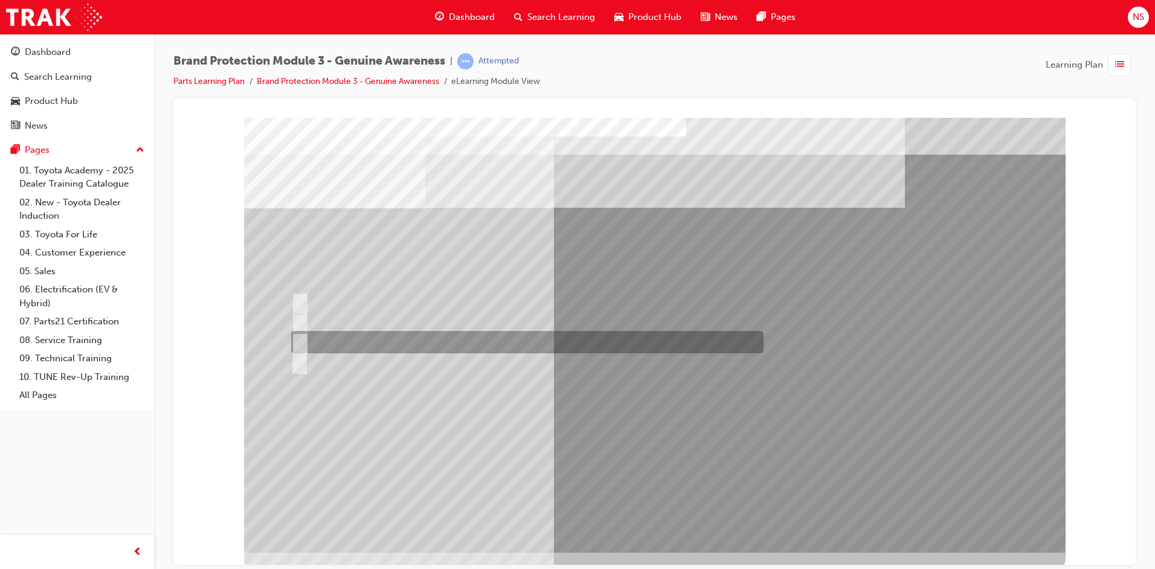
click at [361, 333] on div at bounding box center [524, 342] width 473 height 22
radio input "false"
radio input "true"
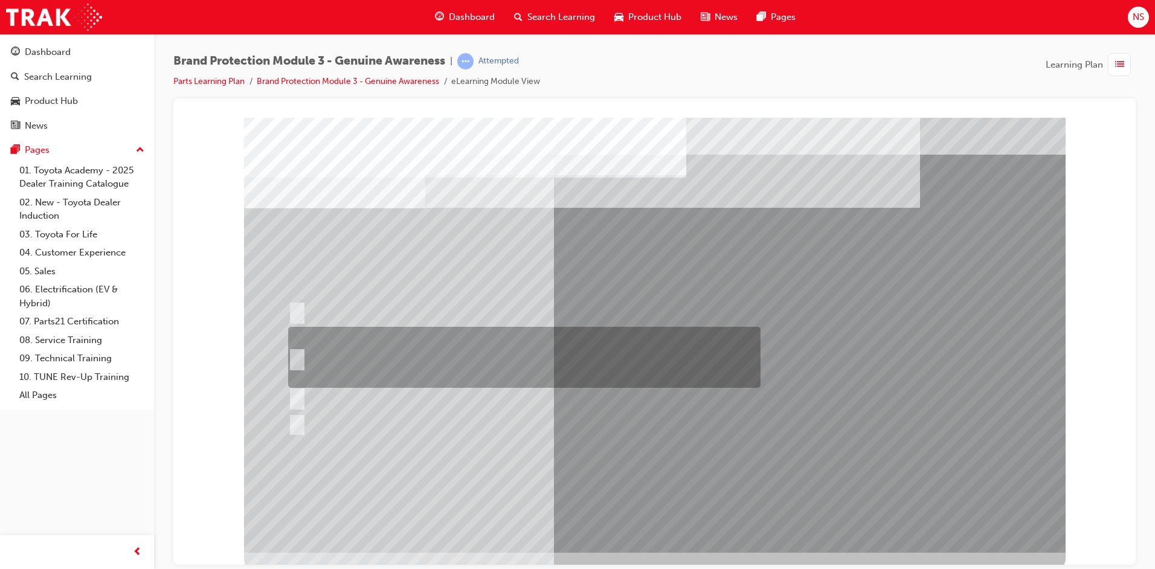
click at [393, 356] on div at bounding box center [521, 357] width 473 height 61
radio input "true"
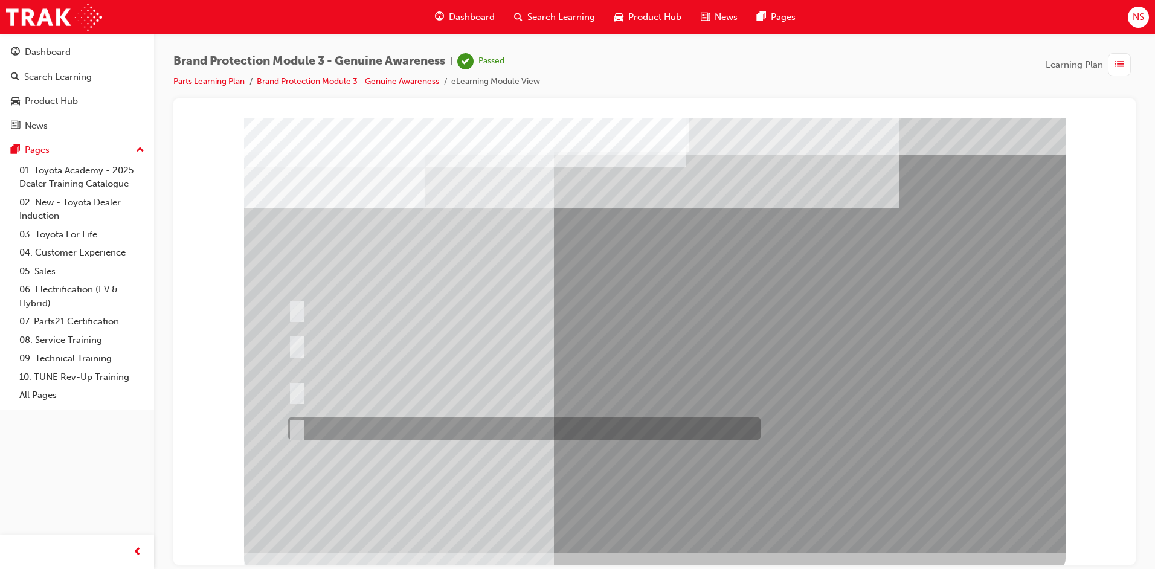
click at [468, 426] on div at bounding box center [521, 429] width 473 height 22
radio input "true"
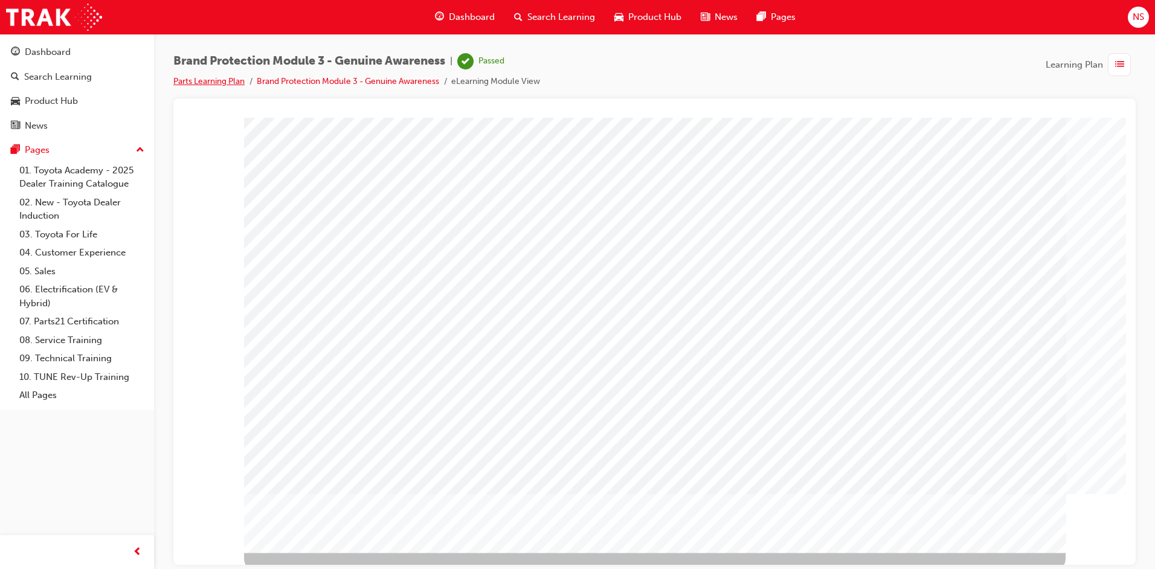
click at [227, 81] on link "Parts Learning Plan" at bounding box center [208, 81] width 71 height 10
